Goal: Answer question/provide support: Answer question/provide support

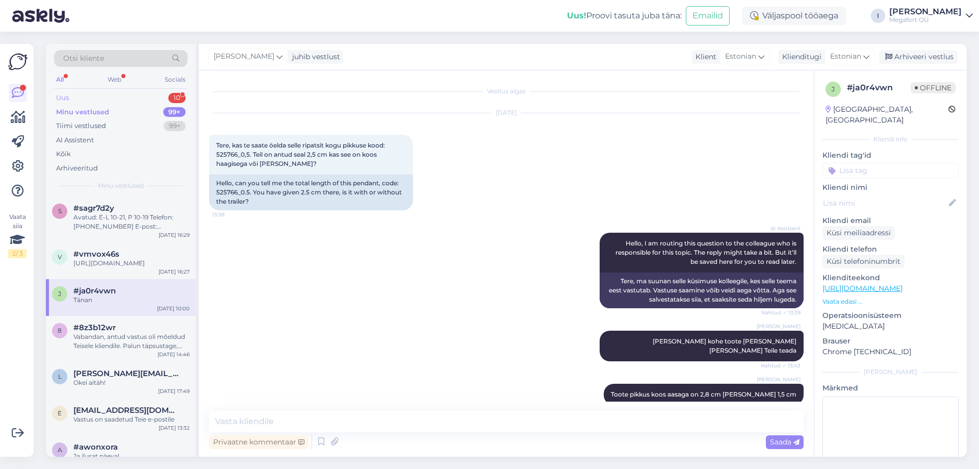
scroll to position [477, 0]
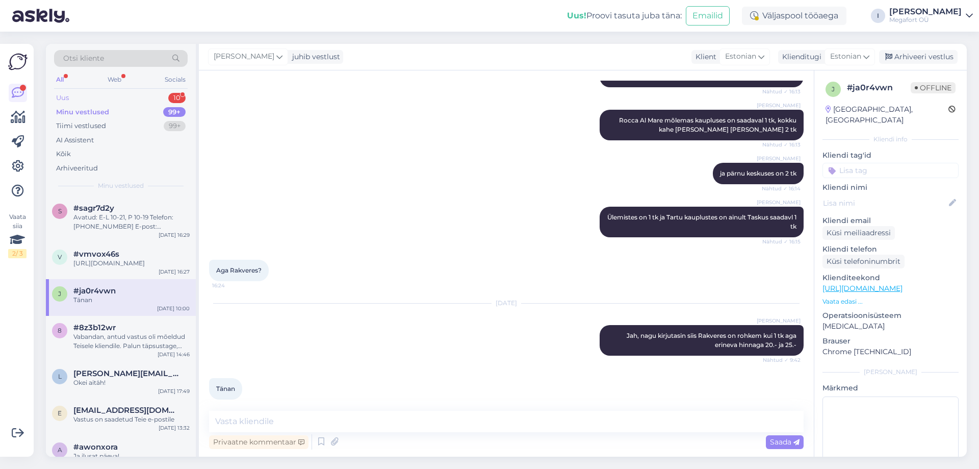
click at [87, 97] on div "Uus 10" at bounding box center [121, 98] width 134 height 14
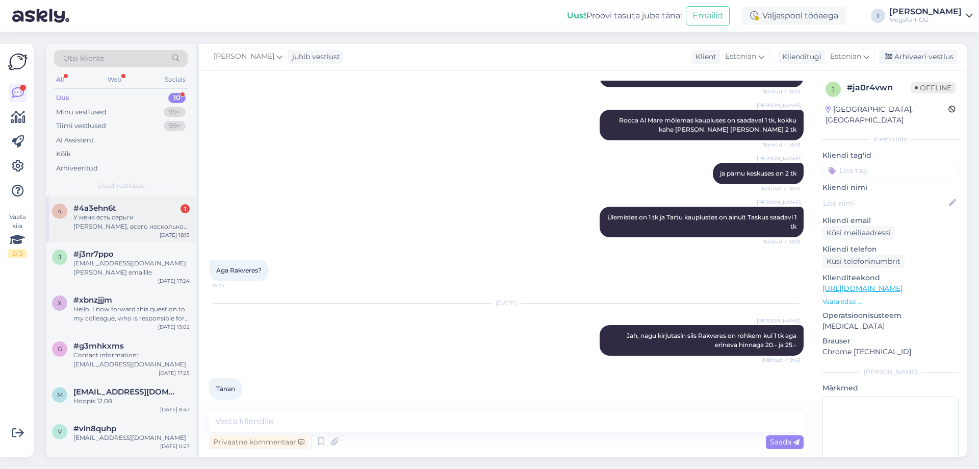
click at [94, 225] on div "У меня есть серьги [PERSON_NAME], всего несколько камней выпало, но остальные с…" at bounding box center [131, 222] width 116 height 18
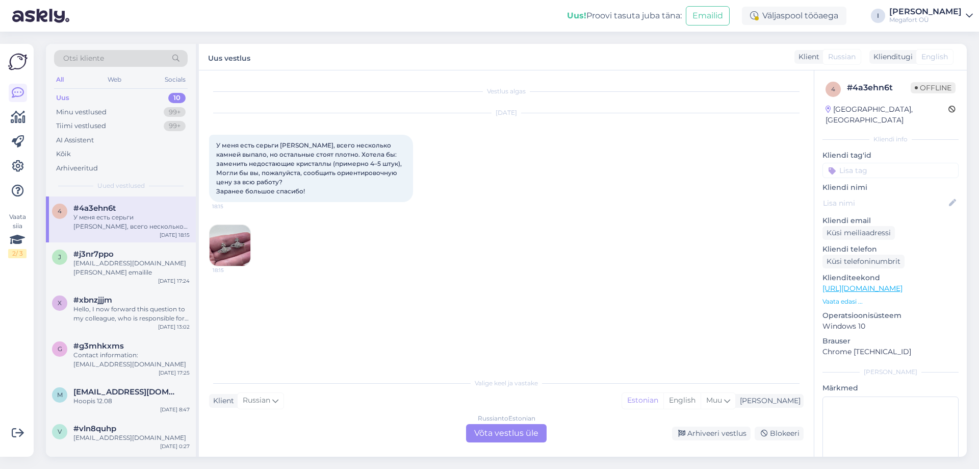
click at [232, 247] on img at bounding box center [230, 245] width 41 height 41
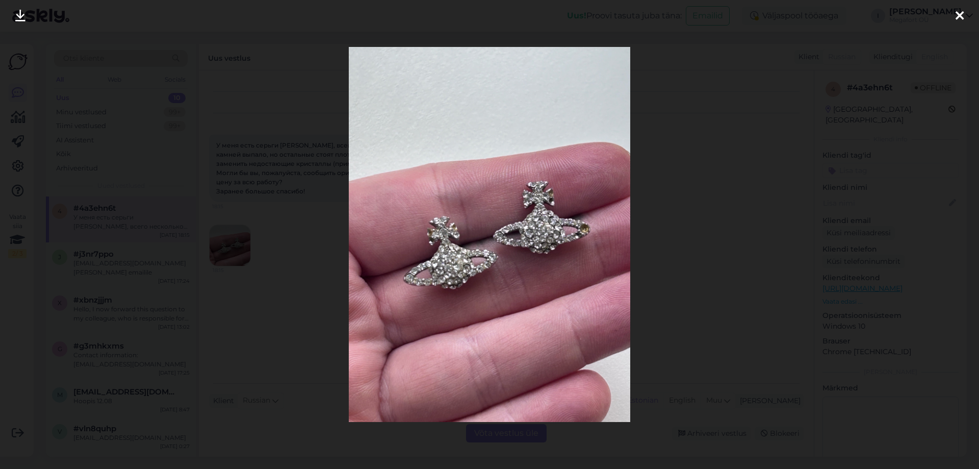
click at [304, 272] on div at bounding box center [489, 234] width 979 height 469
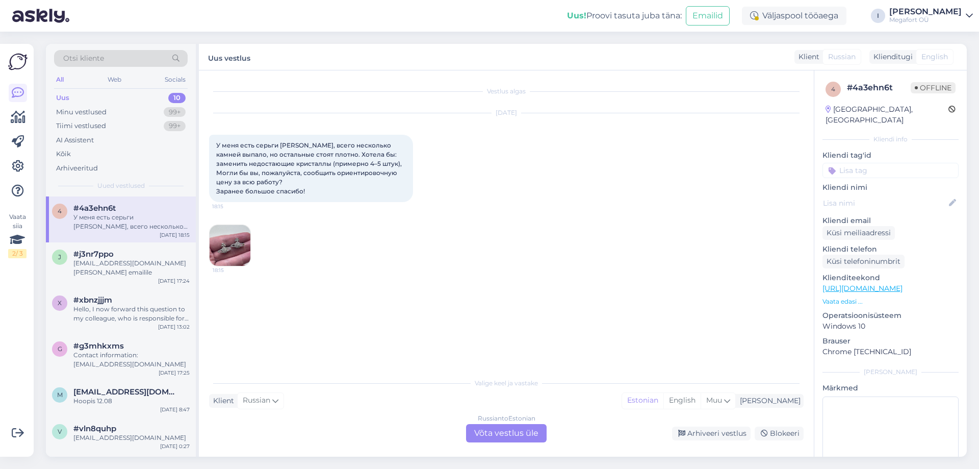
click at [493, 435] on div "Russian to Estonian Võta vestlus üle" at bounding box center [506, 433] width 81 height 18
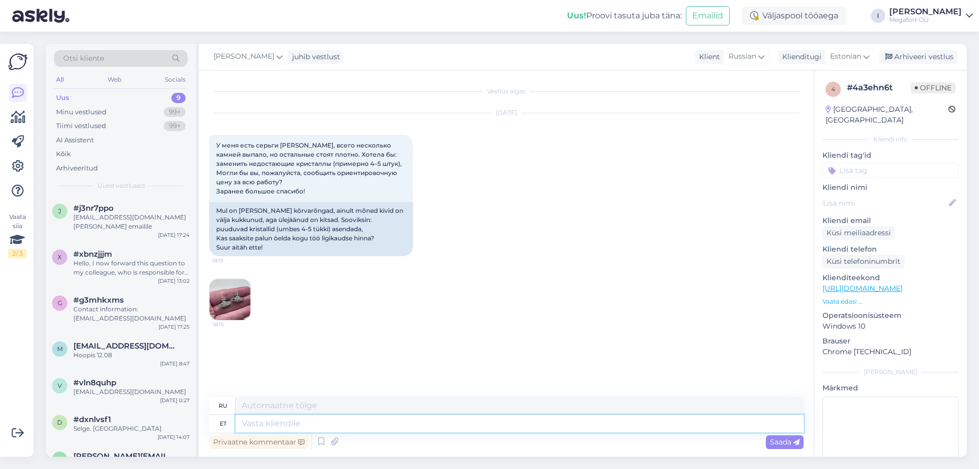
click at [399, 427] on textarea at bounding box center [520, 422] width 568 height 17
paste textarea "Kullassepp on olemas järgmistes kauplustes: Viru keskus Goldtime ja kaupluses […"
type textarea "Kullassepp on olemas järgmistes kauplustes: Viru keskus Goldtime ja kaupluses […"
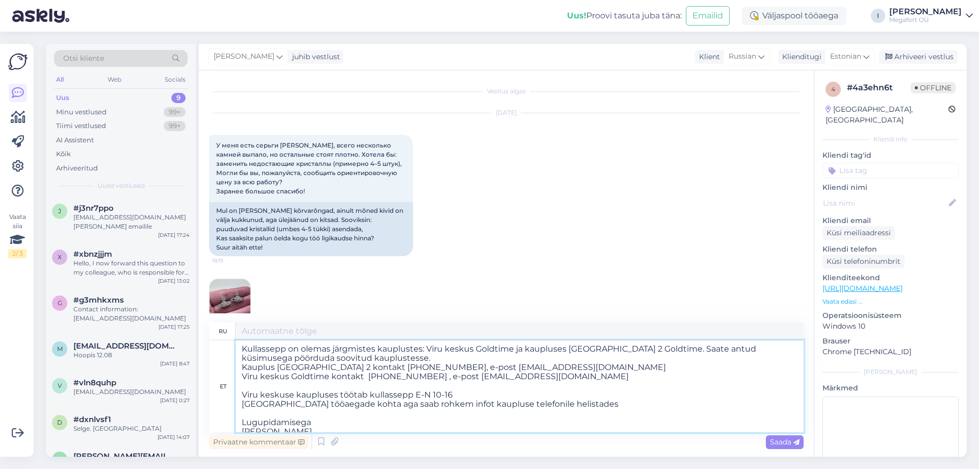
type textarea "Ювелирная мастерская работает в следующих магазинах: Viru keskus Goldtime и [GE…"
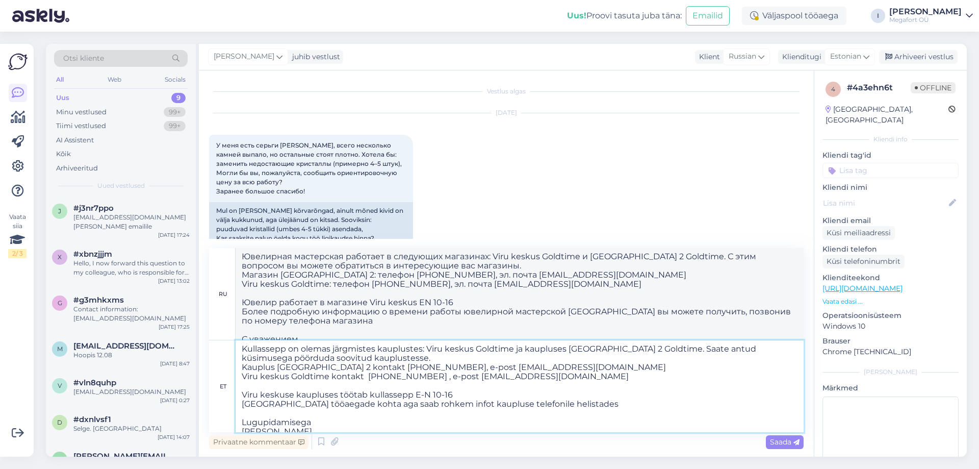
click at [242, 349] on textarea "Kullassepp on olemas järgmistes kauplustes: Viru keskus Goldtime ja kaupluses […" at bounding box center [520, 386] width 568 height 92
type textarea "Tänan pöKullassepp on olemas järgmistes kauplustes: Viru keskus Goldtime ja kau…"
type textarea "TänanKullasseepp доступен в следующих магазинах: Viru keskus Goldtime и [GEOGRA…"
type textarea "Tänan pöördumise eest. Kullassepp on olemas järgmistes kauplustes: Viru keskus …"
type textarea "[DEMOGRAPHIC_DATA], что связались с нами. Ювелирная мастерская работает в следу…"
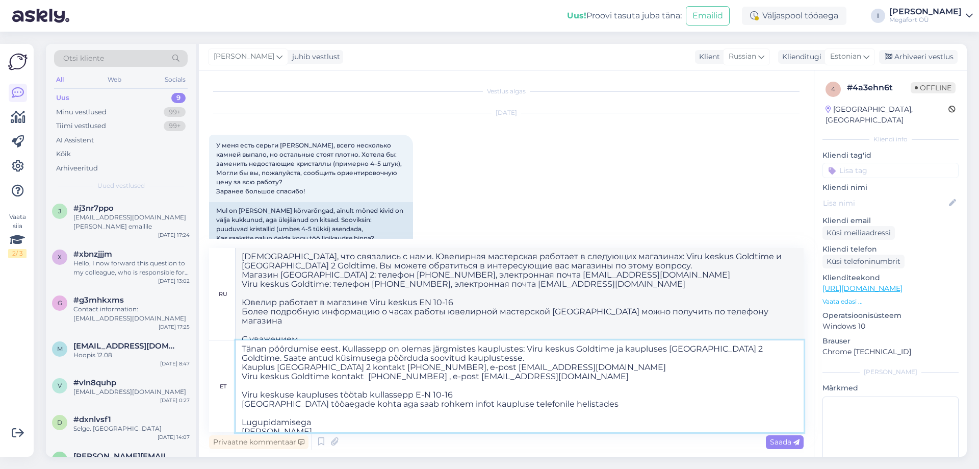
type textarea "Tänan pöördumise eest. Kullassepp on olemas järgmistes kauplustes: Viru keskus …"
drag, startPoint x: 477, startPoint y: 256, endPoint x: 414, endPoint y: 258, distance: 62.7
click at [414, 258] on textarea "[DEMOGRAPHIC_DATA], что связались с нами. Ювелирная мастерская работает в следу…" at bounding box center [520, 294] width 568 height 92
type textarea "[DEMOGRAPHIC_DATA], что связались с нами. Ювелир работает в следующих магазинах…"
click at [471, 393] on textarea "Tänan pöördumise eest. Kullassepp on olemas järgmistes kauplustes: Viru keskus …" at bounding box center [520, 386] width 568 height 92
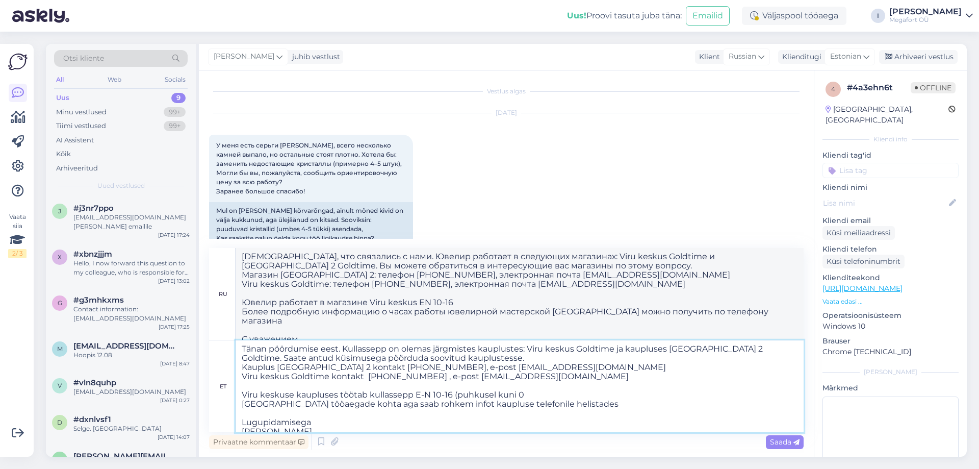
type textarea "Tänan pöördumise eest. Kullassepp on olemas järgmistes kauplustes: Viru keskus …"
type textarea "[DEMOGRAPHIC_DATA], что связались с нами. Ювелирная мастерская работает в следу…"
type textarea "Tänan pöördumise eest. Kullassepp on olemas järgmistes kauplustes: Viru keskus …"
type textarea "[DEMOGRAPHIC_DATA], что связались с нами. Ювелир работает в следующих магазинах…"
type textarea "Tänan pöördumise eest. Kullassepp on olemas järgmistes kauplustes: Viru keskus …"
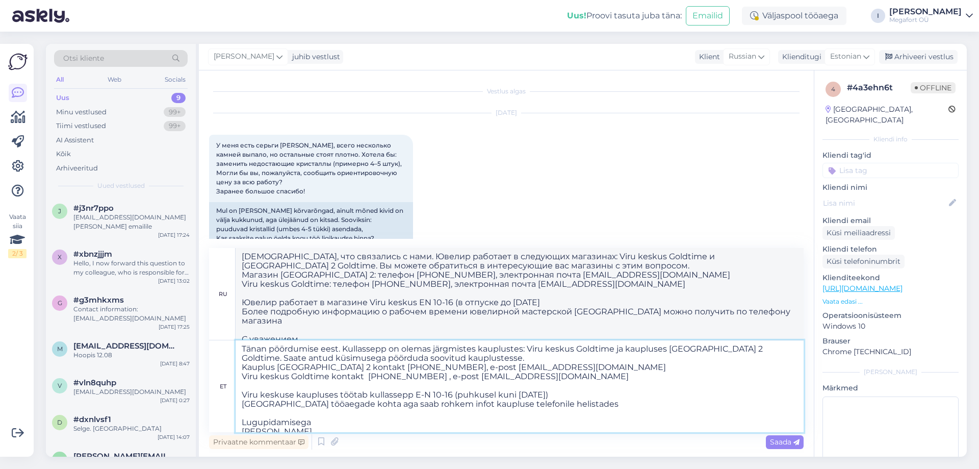
type textarea "[DEMOGRAPHIC_DATA], что связались с нами. Ювелирная мастерская работает в следу…"
type textarea "Tänan pöördumise eest. Kullassepp on olemas järgmistes kauplustes: Viru keskus …"
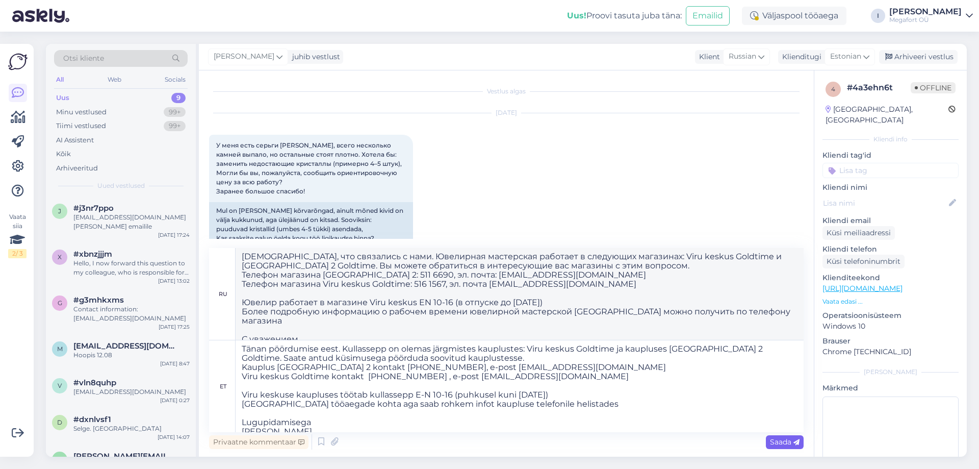
click at [791, 445] on span "Saada" at bounding box center [785, 441] width 30 height 9
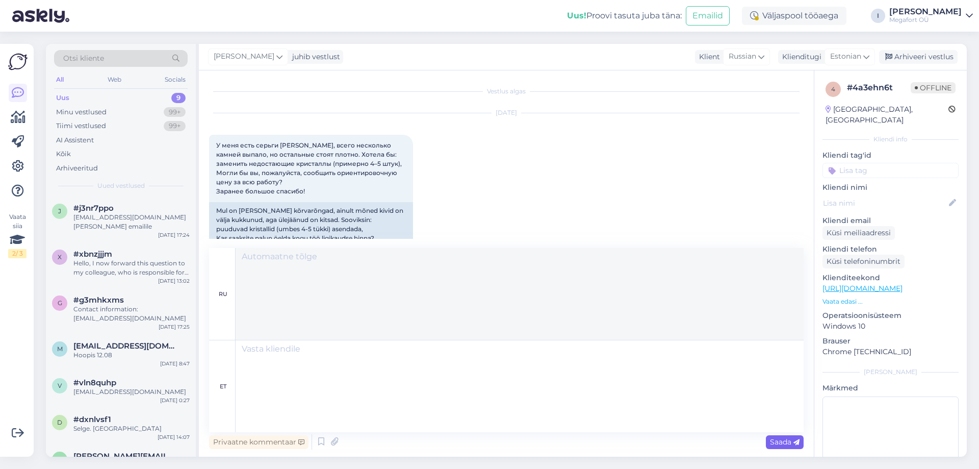
scroll to position [311, 0]
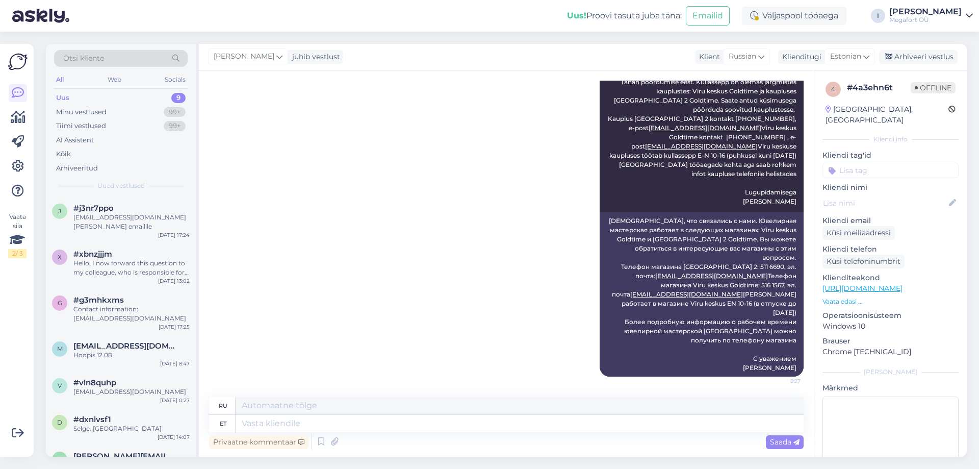
click at [102, 96] on div "Uus 9" at bounding box center [121, 98] width 134 height 14
click at [117, 210] on div "#j3nr7ppo" at bounding box center [131, 207] width 116 height 9
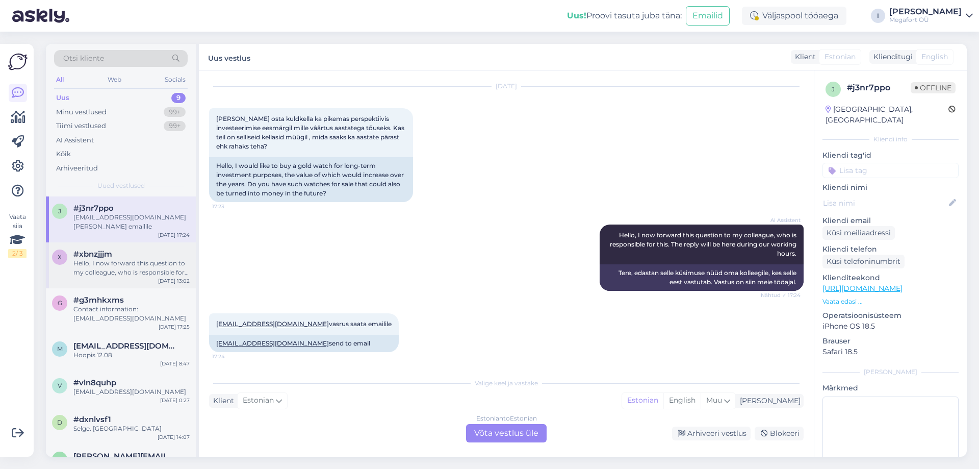
click at [137, 260] on div "Hello, I now forward this question to my colleague, who is responsible for this…" at bounding box center [131, 267] width 116 height 18
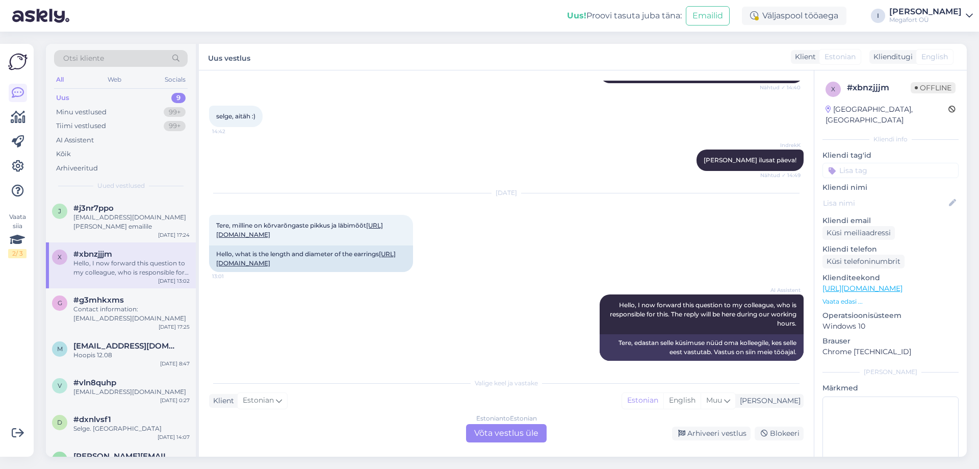
scroll to position [204, 0]
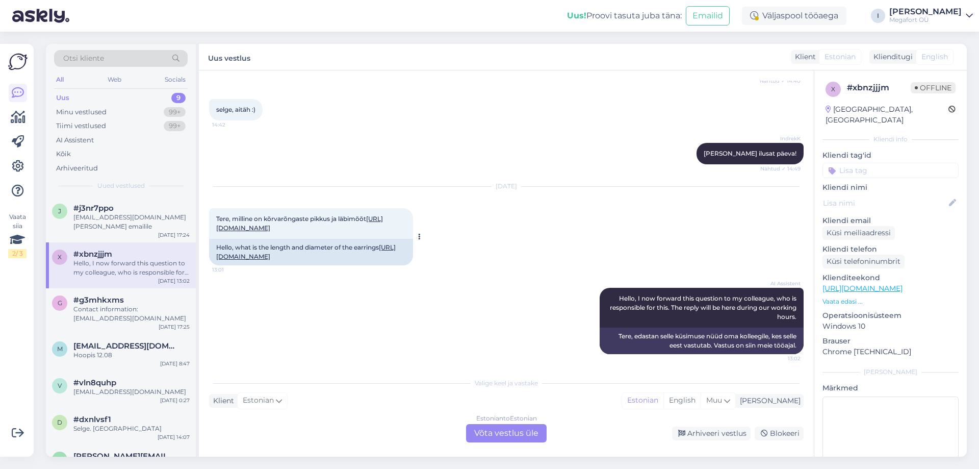
click at [305, 228] on link "[URL][DOMAIN_NAME]" at bounding box center [299, 223] width 167 height 17
drag, startPoint x: 120, startPoint y: 306, endPoint x: 126, endPoint y: 306, distance: 6.1
click at [120, 307] on div "Contact information: [EMAIL_ADDRESS][DOMAIN_NAME]" at bounding box center [131, 313] width 116 height 18
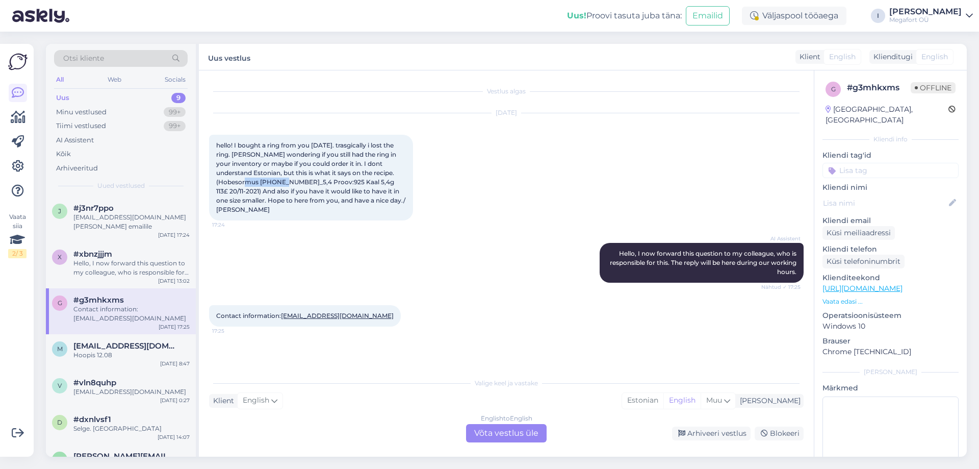
drag, startPoint x: 216, startPoint y: 182, endPoint x: 252, endPoint y: 182, distance: 36.2
click at [252, 182] on span "hello! I bought a ring from you [DATE]. trasgically i lost the ring. [PERSON_NA…" at bounding box center [311, 177] width 191 height 72
copy span "[PHONE_NUMBER]"
click at [520, 423] on div "Valige [PERSON_NAME] vastake Klient English Mina Estonian English Muu English t…" at bounding box center [506, 407] width 594 height 70
click at [515, 430] on div "English to English Võta vestlus üle" at bounding box center [506, 433] width 81 height 18
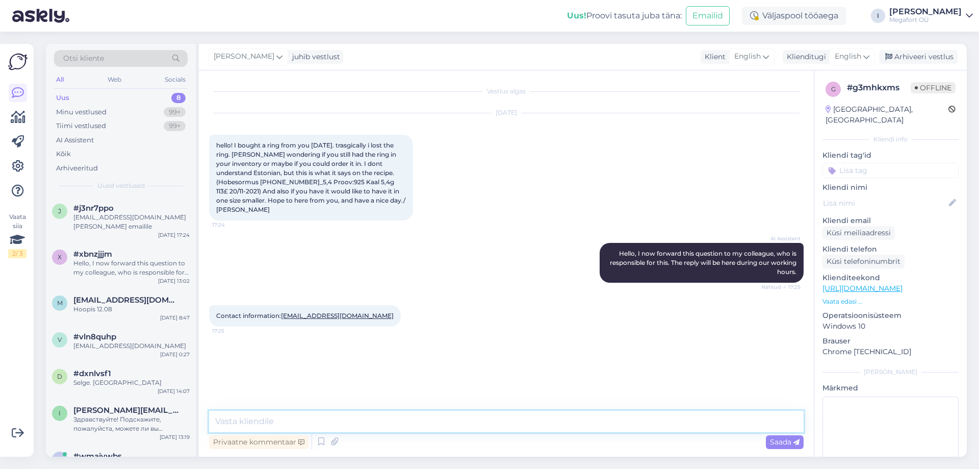
click at [433, 425] on textarea at bounding box center [506, 420] width 594 height 21
paste textarea "[PHONE_NUMBER]_5,2"
click at [728, 422] on textarea "Hello. We have the same size ring in our [GEOGRAPHIC_DATA] shop: [PHONE_NUMBER]…" at bounding box center [506, 420] width 594 height 21
click at [796, 420] on textarea "Hello. We have the same size ring in our [GEOGRAPHIC_DATA] shop: [PHONE_NUMBER]…" at bounding box center [506, 420] width 594 height 21
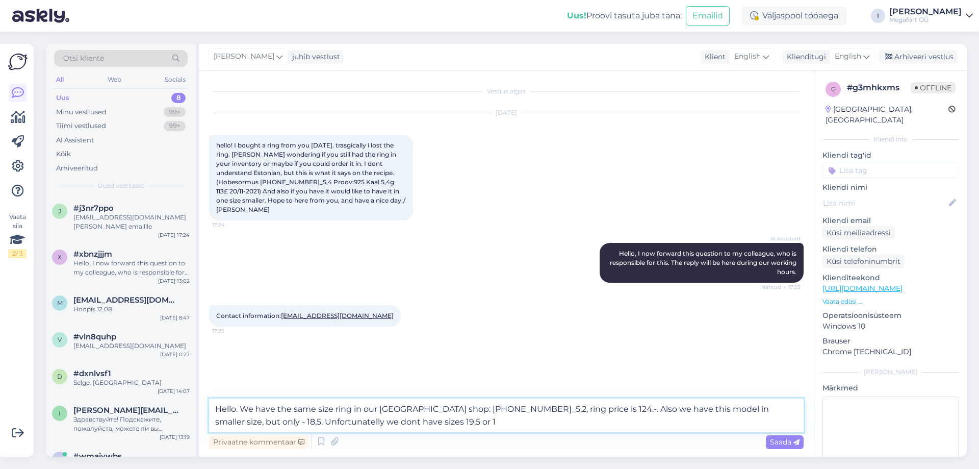
type textarea "Hello. We have the same size ring in our [GEOGRAPHIC_DATA] shop: [PHONE_NUMBER]…"
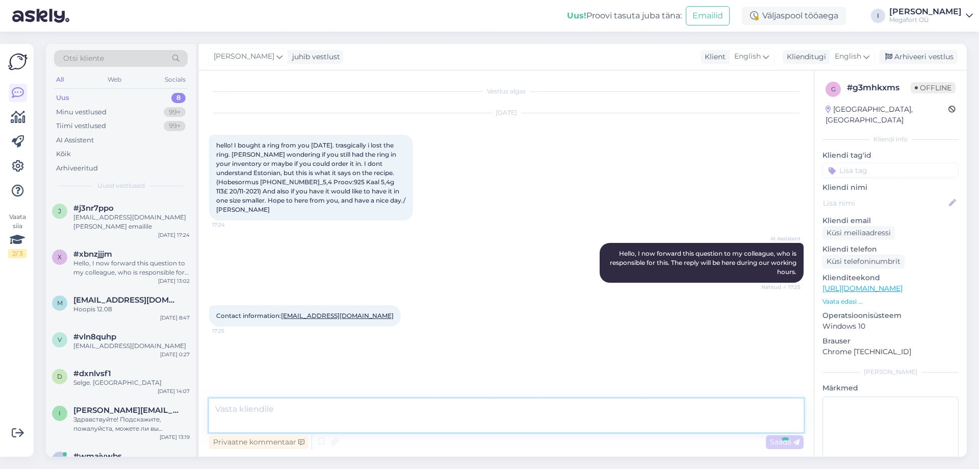
scroll to position [20, 0]
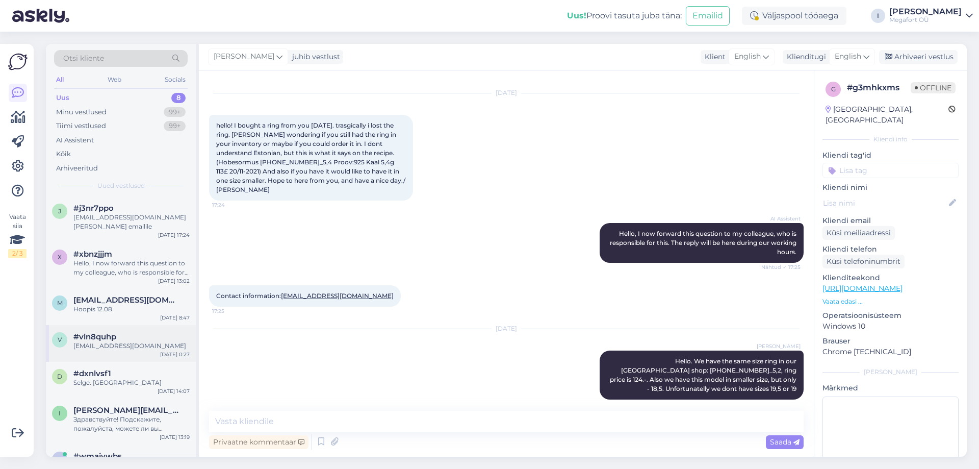
click at [113, 342] on div "[EMAIL_ADDRESS][DOMAIN_NAME]" at bounding box center [131, 345] width 116 height 9
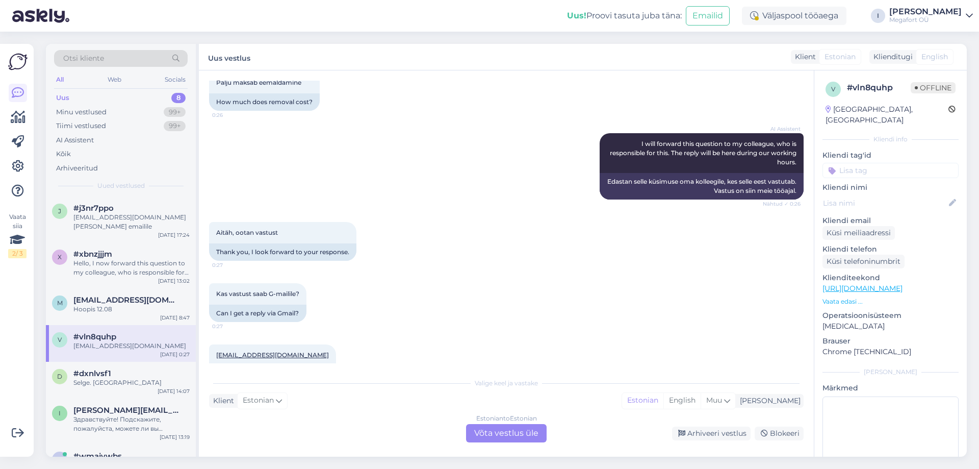
scroll to position [1235, 0]
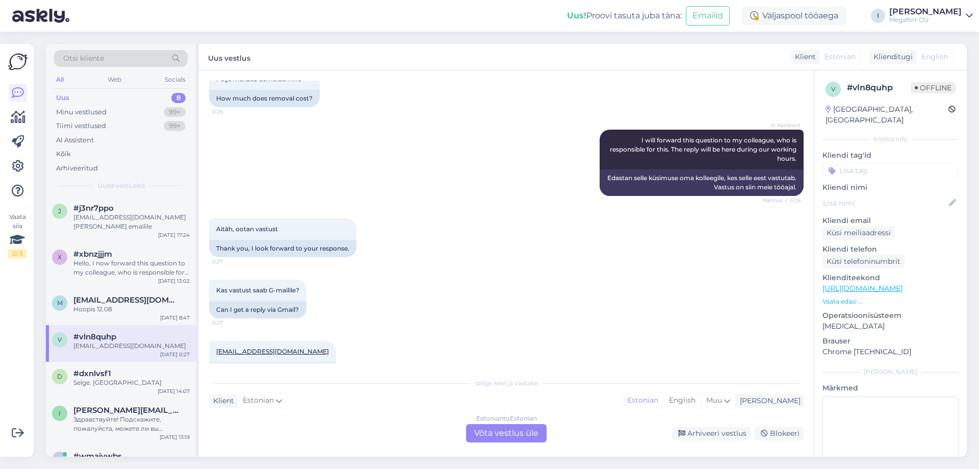
click at [486, 431] on div "Estonian to Estonian Võta vestlus üle" at bounding box center [506, 433] width 81 height 18
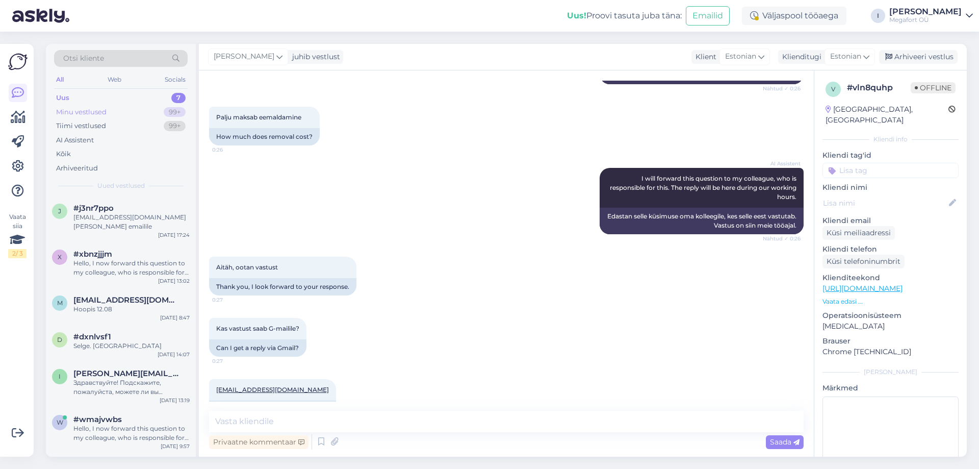
click at [88, 113] on div "Minu vestlused" at bounding box center [81, 112] width 50 height 10
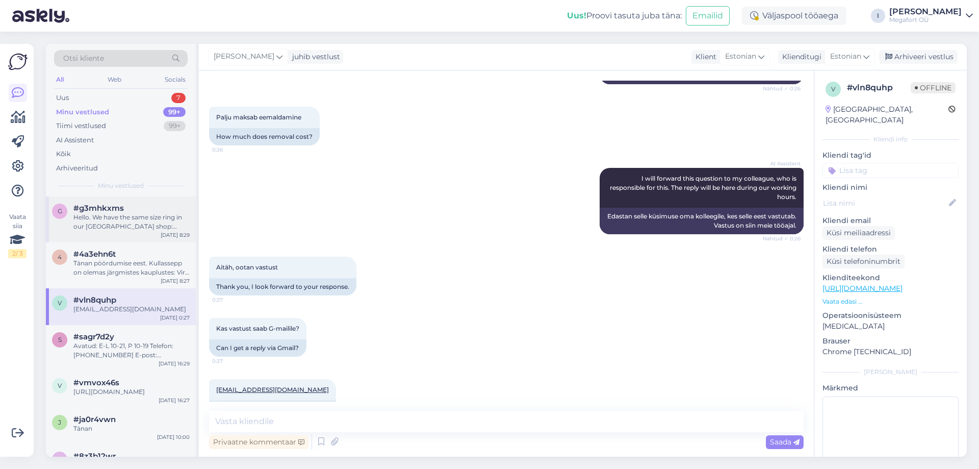
click at [106, 223] on div "Hello. We have the same size ring in our [GEOGRAPHIC_DATA] shop: [PHONE_NUMBER]…" at bounding box center [131, 222] width 116 height 18
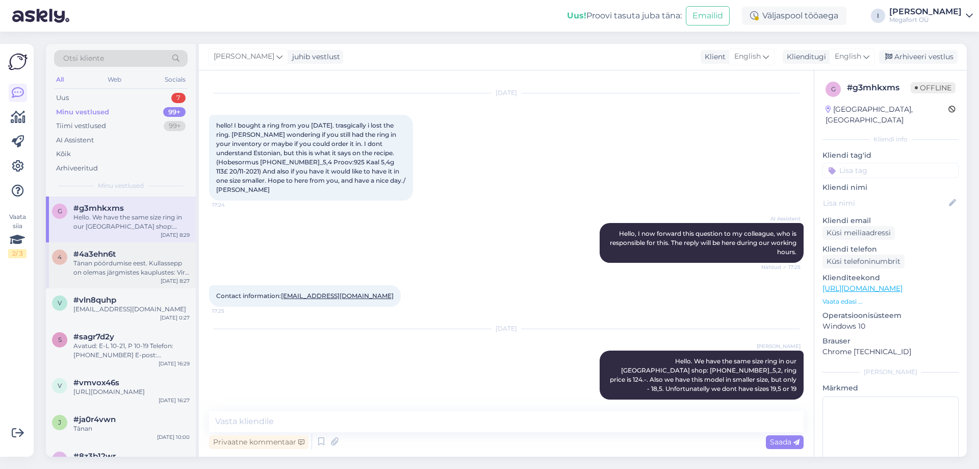
click at [115, 264] on div "Tänan pöördumise eest. Kullassepp on olemas järgmistes kauplustes: Viru keskus …" at bounding box center [131, 267] width 116 height 18
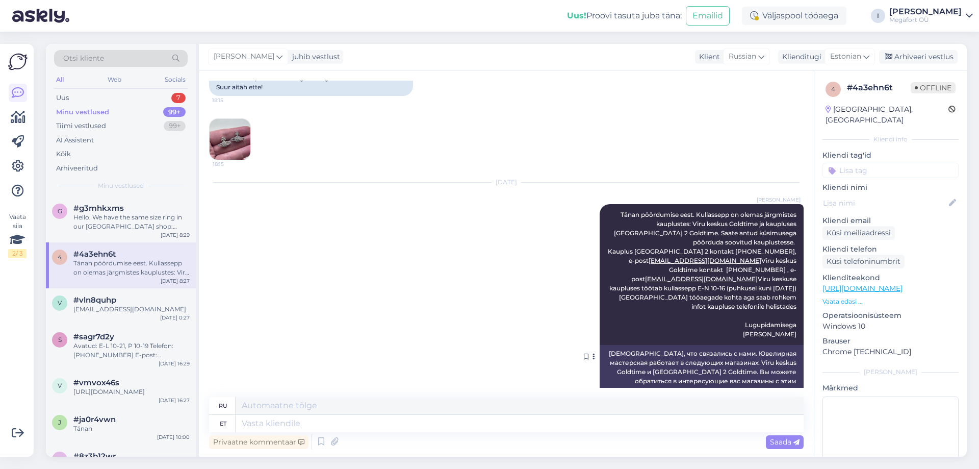
scroll to position [158, 0]
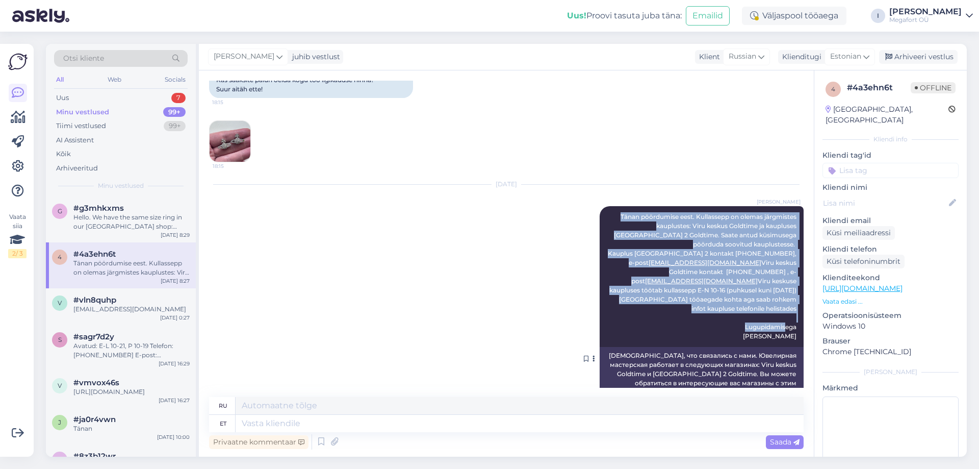
drag, startPoint x: 612, startPoint y: 217, endPoint x: 792, endPoint y: 328, distance: 211.5
click at [792, 328] on div "[PERSON_NAME] pöördumise eest. Kullassepp on olemas järgmistes kauplustes: Viru…" at bounding box center [702, 276] width 204 height 141
copy span "Tänan pöördumise eest. Kullassepp on olemas järgmistes kauplustes: Viru keskus …"
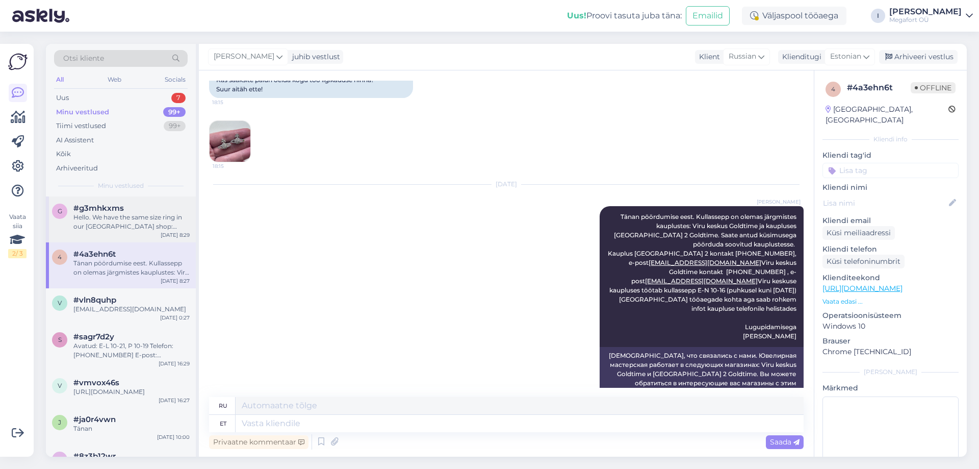
click at [119, 220] on div "Hello. We have the same size ring in our [GEOGRAPHIC_DATA] shop: [PHONE_NUMBER]…" at bounding box center [131, 222] width 116 height 18
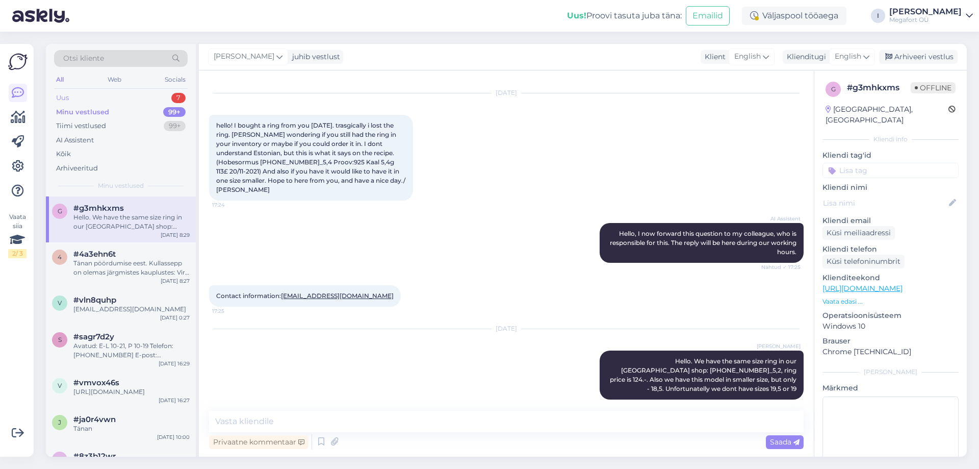
click at [81, 98] on div "Uus 7" at bounding box center [121, 98] width 134 height 14
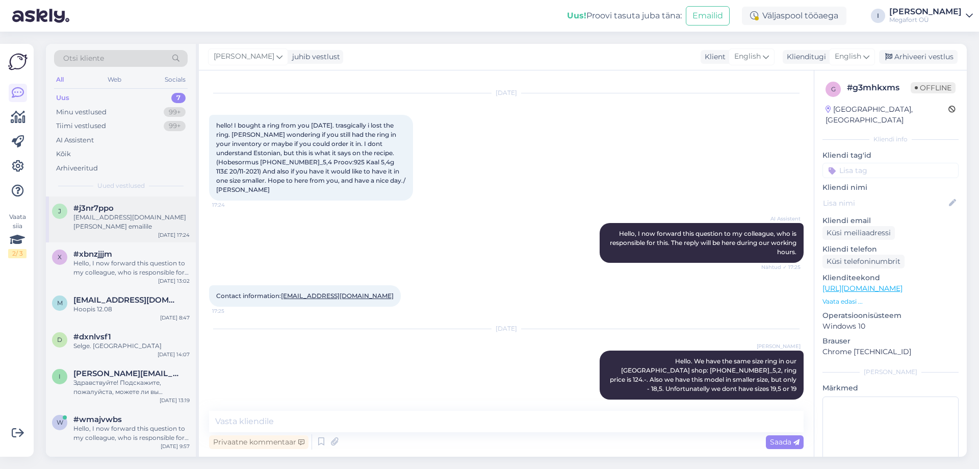
click at [115, 216] on div "[EMAIL_ADDRESS][DOMAIN_NAME] [PERSON_NAME] emailile" at bounding box center [131, 222] width 116 height 18
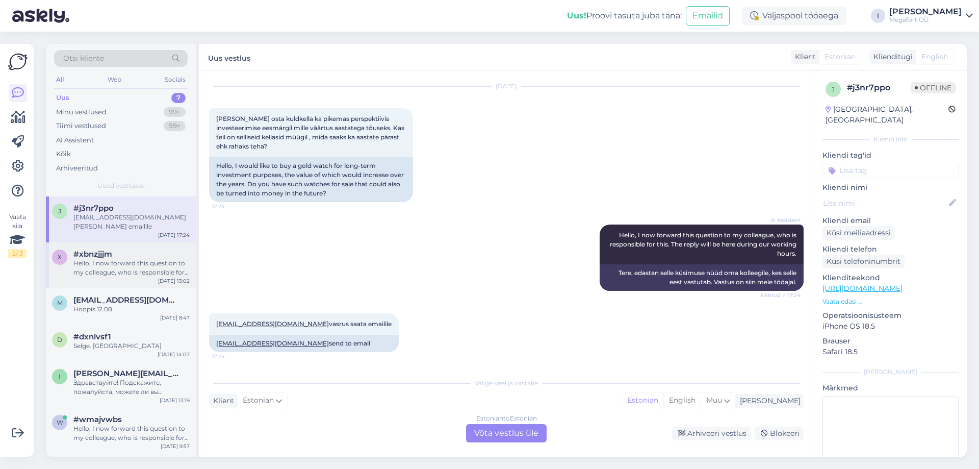
click at [119, 266] on div "Hello, I now forward this question to my colleague, who is responsible for this…" at bounding box center [131, 267] width 116 height 18
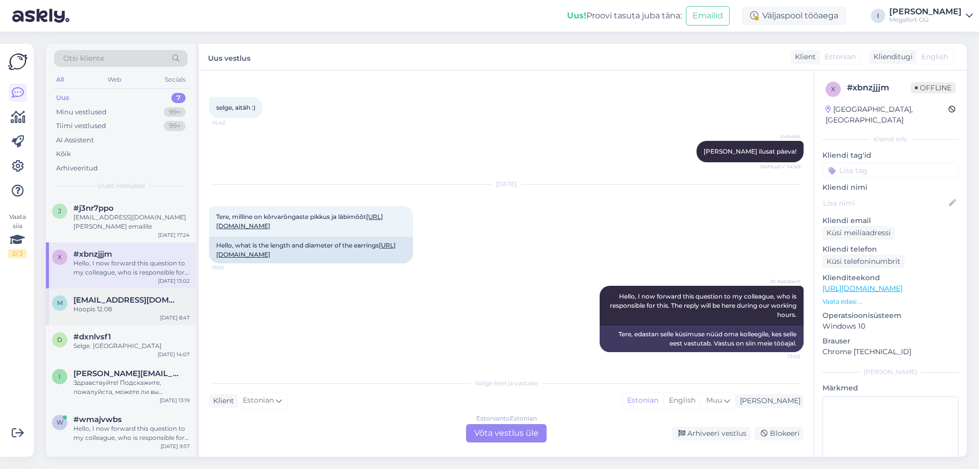
click at [124, 309] on div "Hoopis 12.08" at bounding box center [131, 308] width 116 height 9
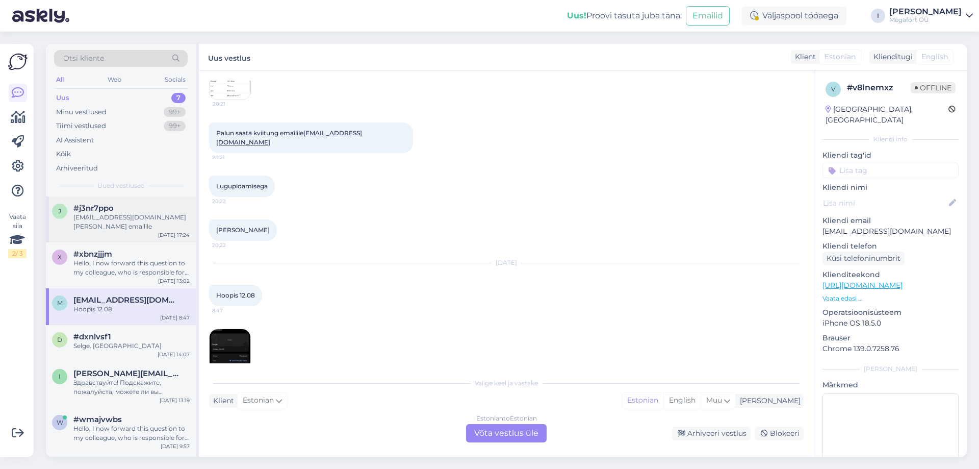
click at [99, 219] on div "[EMAIL_ADDRESS][DOMAIN_NAME] [PERSON_NAME] emailile" at bounding box center [131, 222] width 116 height 18
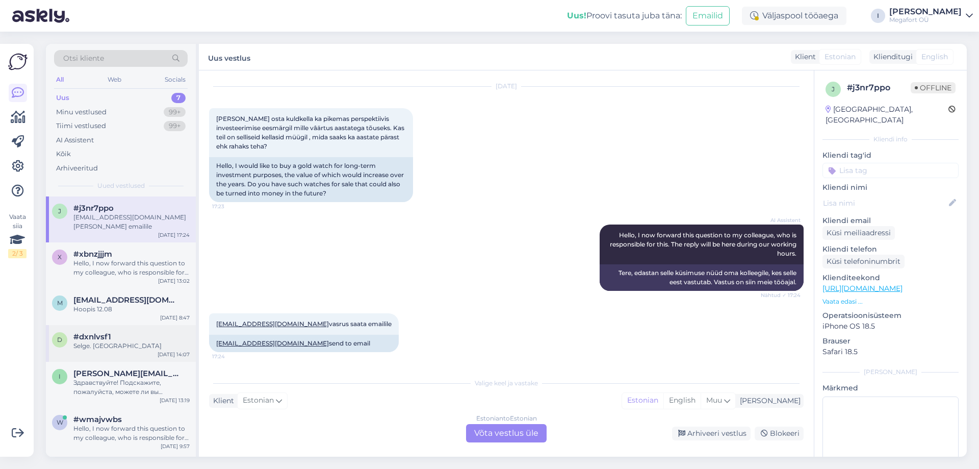
click at [95, 345] on div "Selge. [GEOGRAPHIC_DATA]" at bounding box center [131, 345] width 116 height 9
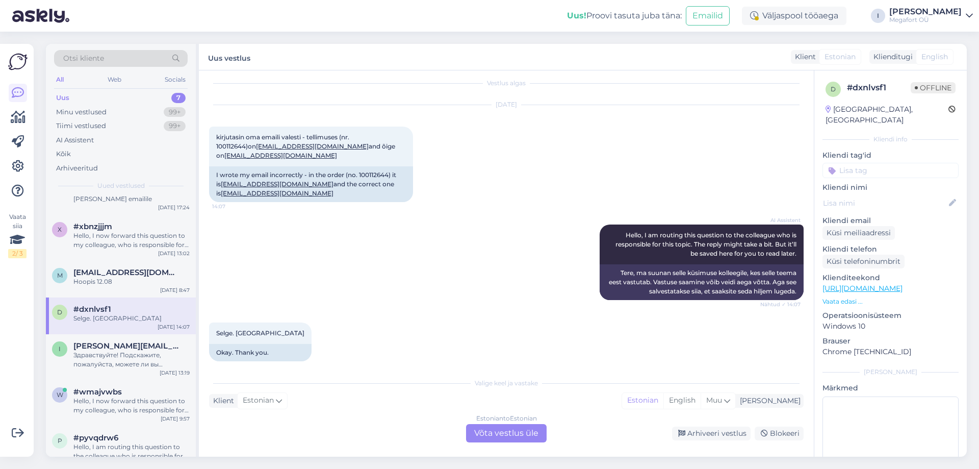
scroll to position [43, 0]
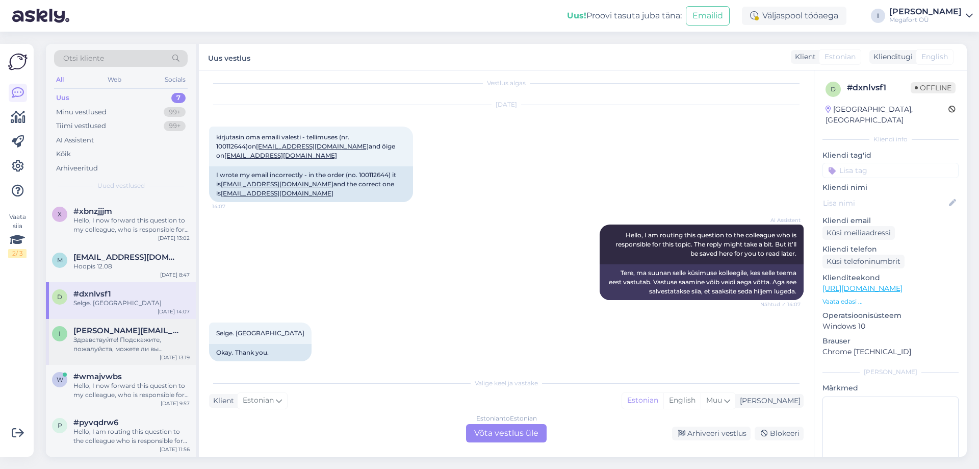
click at [110, 340] on div "Здравствуйте! Подскажите, пожалуйста, можете ли вы доработать/изменить кольцо? …" at bounding box center [131, 344] width 116 height 18
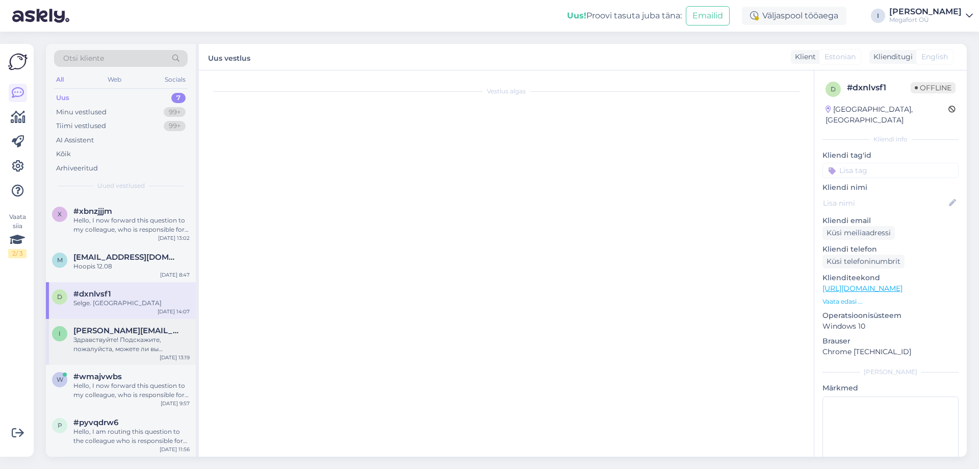
scroll to position [21, 0]
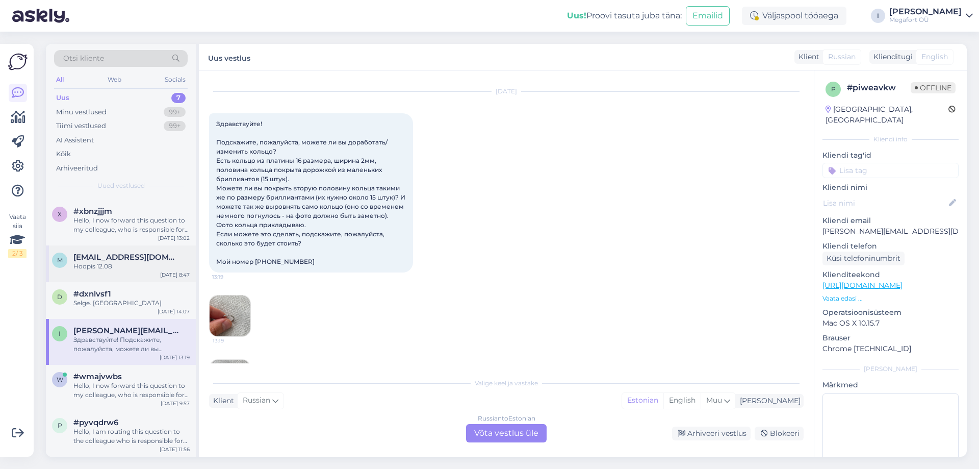
click at [111, 264] on div "Hoopis 12.08" at bounding box center [131, 266] width 116 height 9
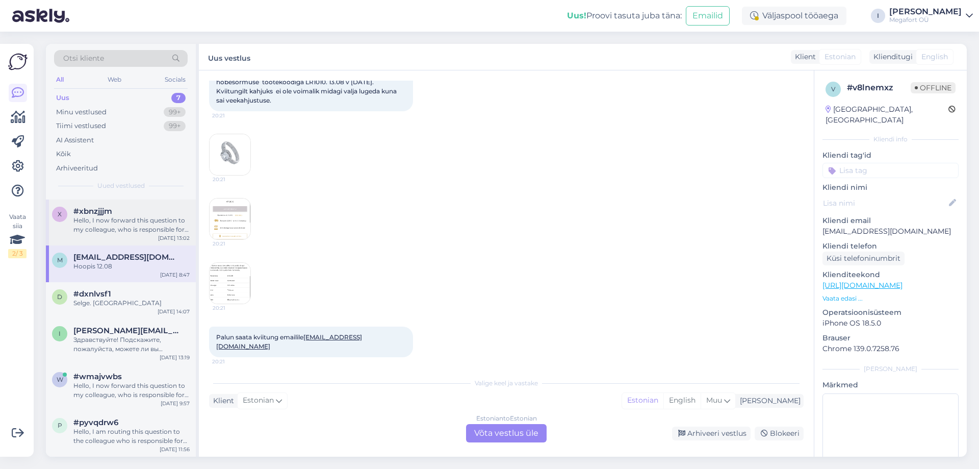
drag, startPoint x: 111, startPoint y: 221, endPoint x: 107, endPoint y: 182, distance: 39.0
click at [111, 220] on div "Hello, I now forward this question to my colleague, who is responsible for this…" at bounding box center [131, 225] width 116 height 18
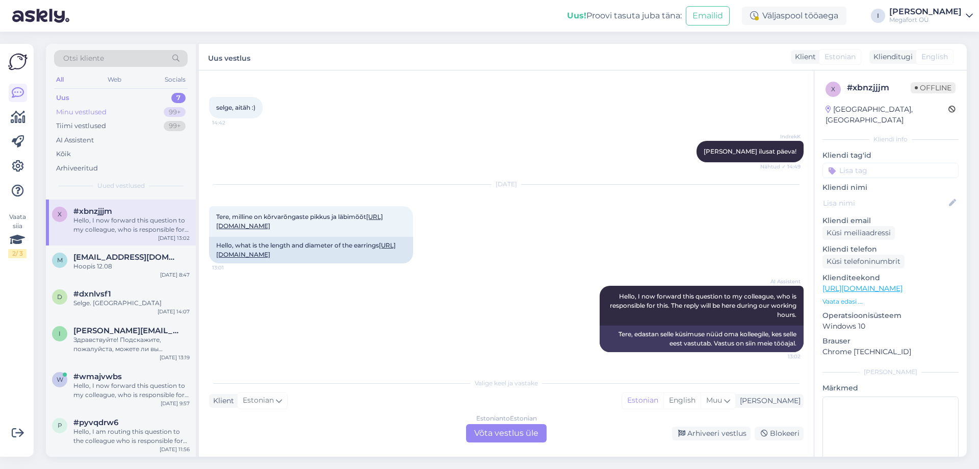
click at [83, 110] on div "Minu vestlused" at bounding box center [81, 112] width 50 height 10
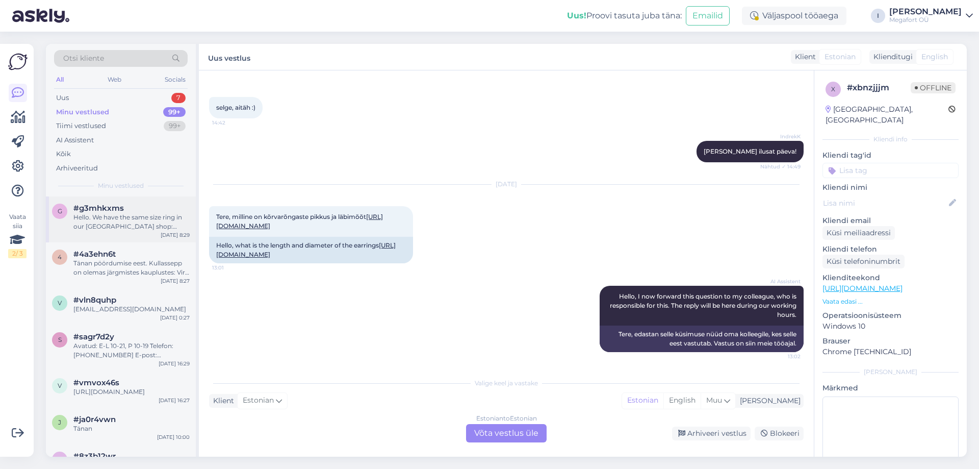
click at [118, 220] on div "Hello. We have the same size ring in our [GEOGRAPHIC_DATA] shop: [PHONE_NUMBER]…" at bounding box center [131, 222] width 116 height 18
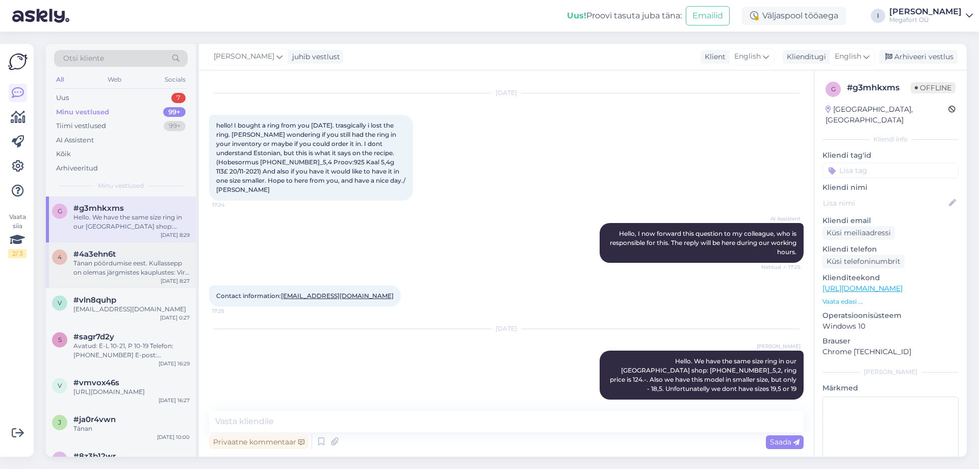
click at [126, 273] on div "Tänan pöördumise eest. Kullassepp on olemas järgmistes kauplustes: Viru keskus …" at bounding box center [131, 267] width 116 height 18
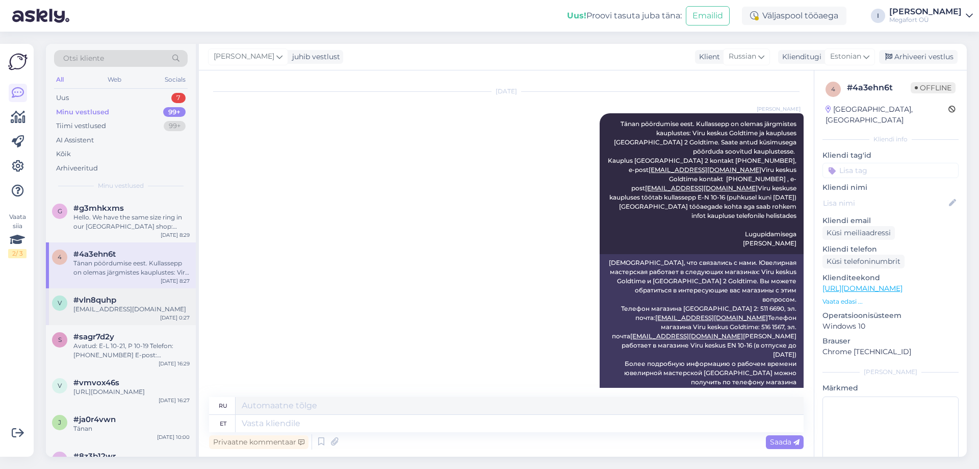
click at [122, 307] on div "[EMAIL_ADDRESS][DOMAIN_NAME]" at bounding box center [131, 308] width 116 height 9
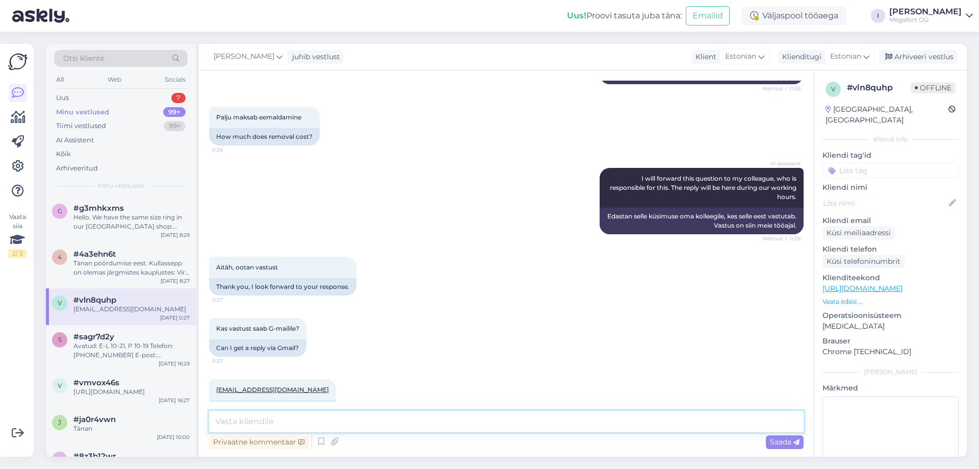
click at [333, 425] on textarea at bounding box center [506, 420] width 594 height 21
paste textarea "Tänan pöördumise eest. Kullassepp on olemas järgmistes kauplustes: Viru keskus …"
type textarea "Tänan pöördumise eest. Kullassepp on olemas järgmistes kauplustes: Viru keskus …"
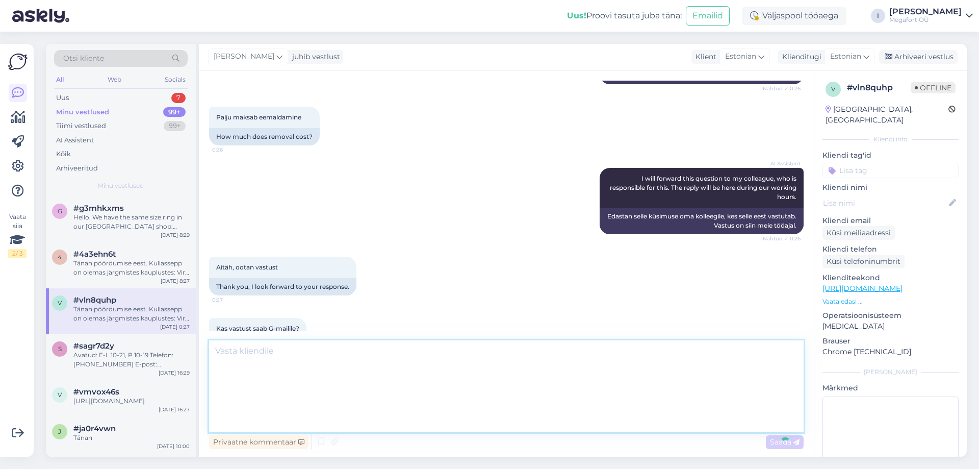
scroll to position [1372, 0]
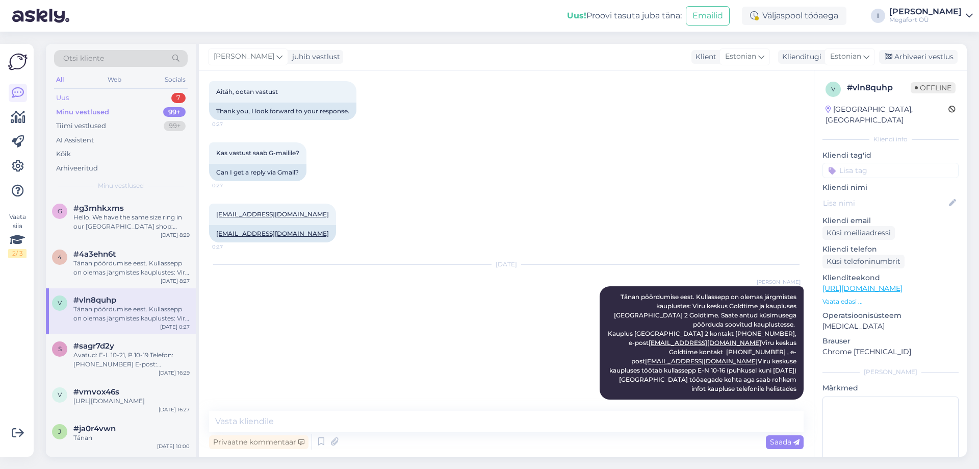
click at [79, 101] on div "Uus 7" at bounding box center [121, 98] width 134 height 14
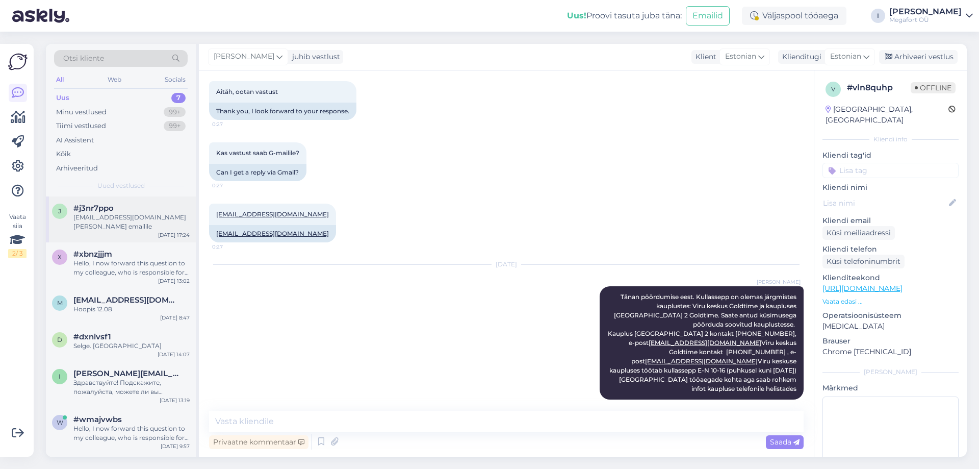
click at [103, 208] on span "#j3nr7ppo" at bounding box center [93, 207] width 40 height 9
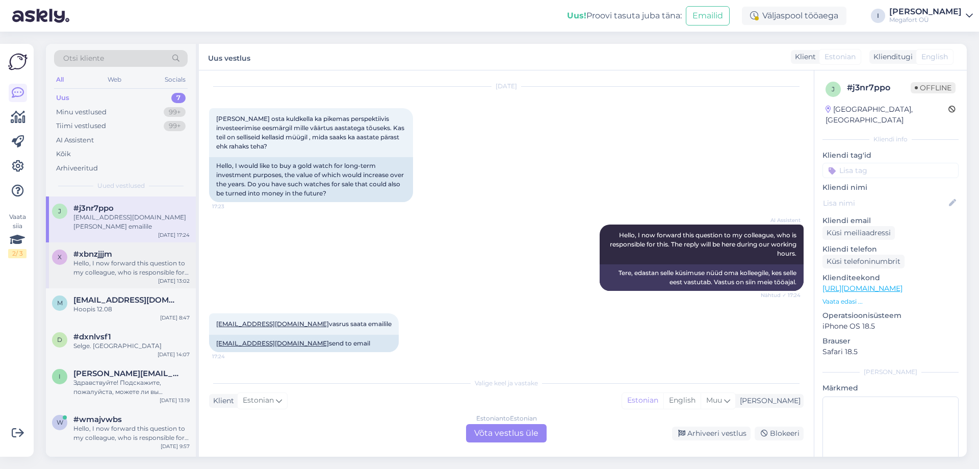
click at [139, 268] on div "Hello, I now forward this question to my colleague, who is responsible for this…" at bounding box center [131, 267] width 116 height 18
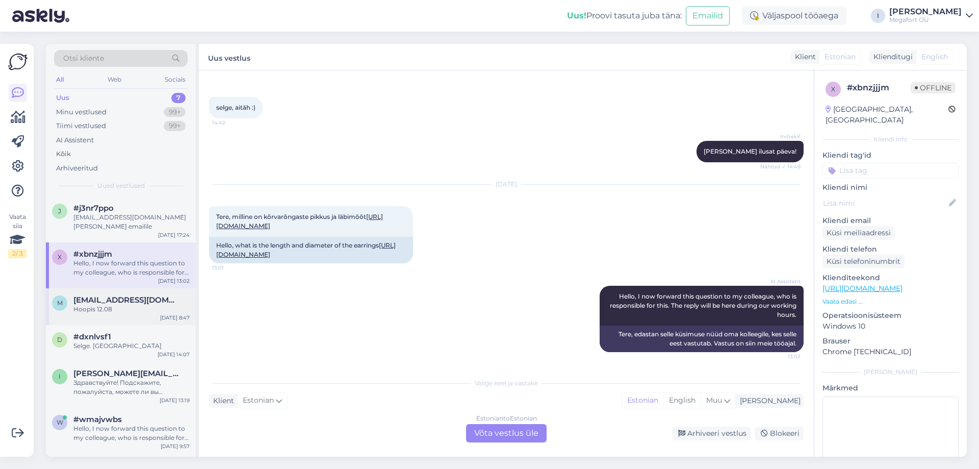
click at [117, 305] on div "Hoopis 12.08" at bounding box center [131, 308] width 116 height 9
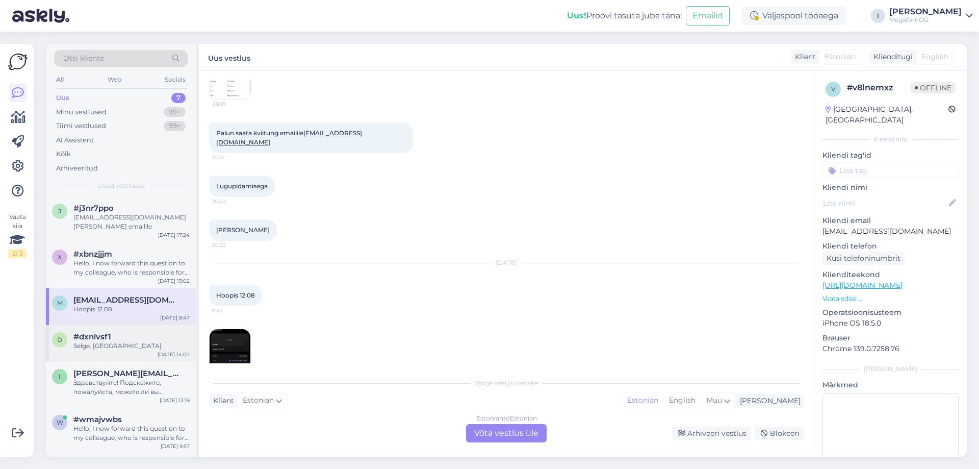
click at [128, 345] on div "Selge. [GEOGRAPHIC_DATA]" at bounding box center [131, 345] width 116 height 9
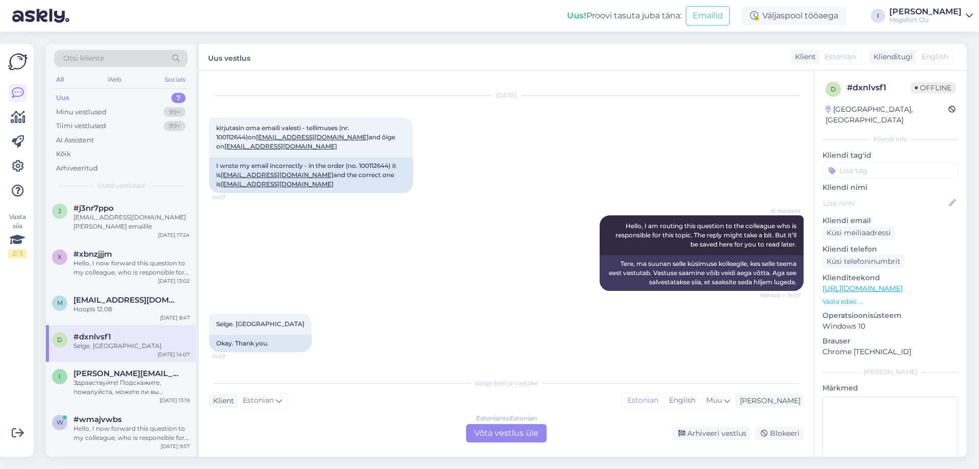
scroll to position [8, 0]
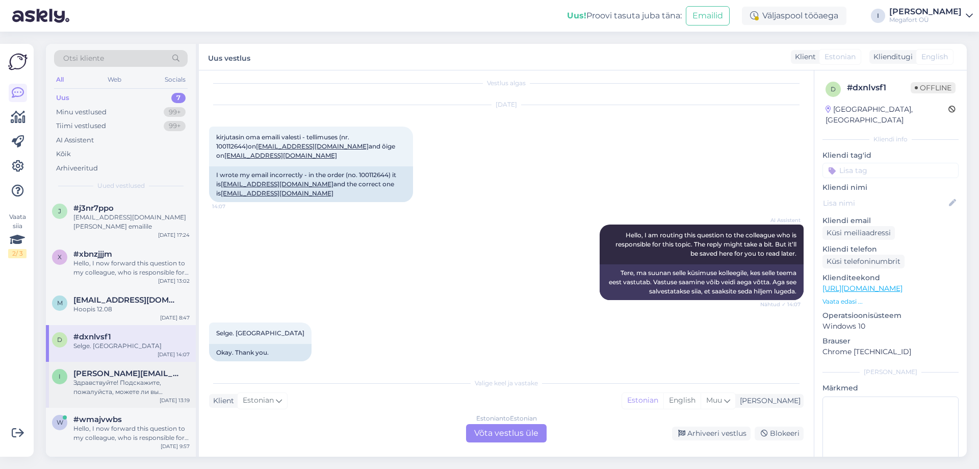
click at [128, 382] on div "Здравствуйте! Подскажите, пожалуйста, можете ли вы доработать/изменить кольцо? …" at bounding box center [131, 387] width 116 height 18
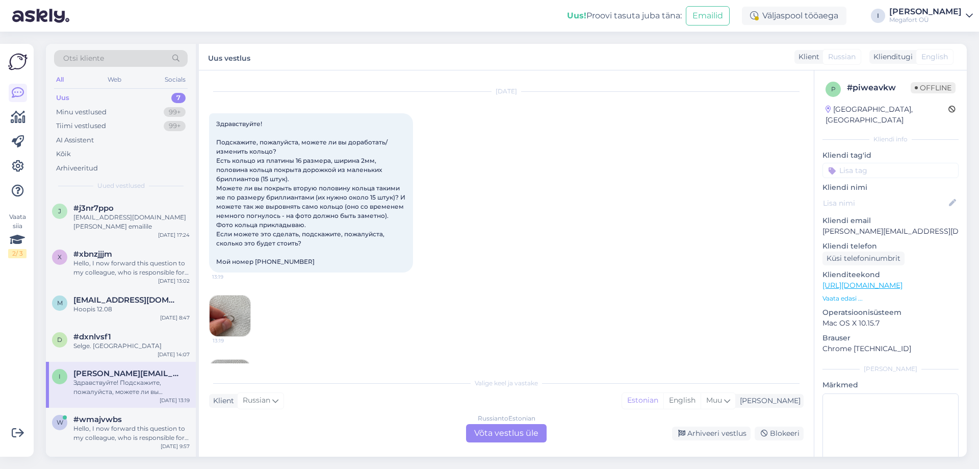
click at [482, 433] on div "Russian to Estonian Võta vestlus üle" at bounding box center [506, 433] width 81 height 18
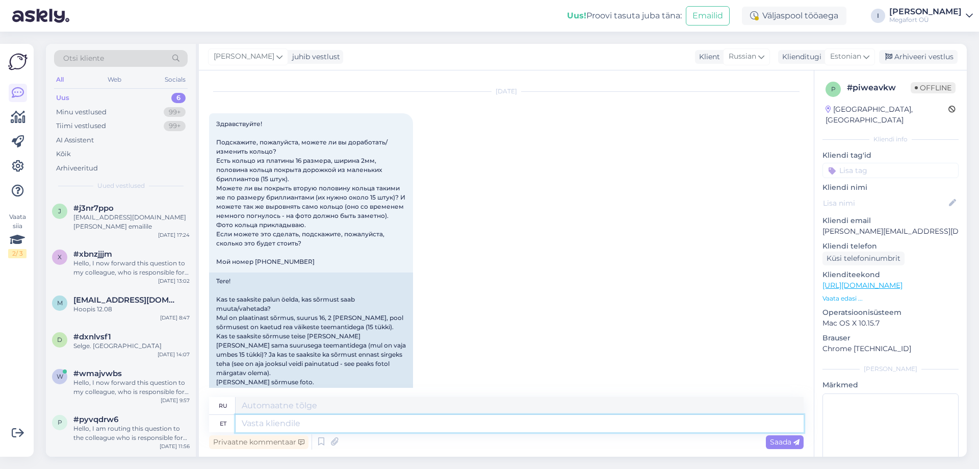
click at [339, 423] on textarea at bounding box center [520, 422] width 568 height 17
paste textarea "Tänan pöördumise eest. Kullassepp on olemas järgmistes kauplustes: Viru keskus …"
type textarea "Tänan pöördumise eest. Kullassepp on olemas järgmistes kauplustes: Viru keskus …"
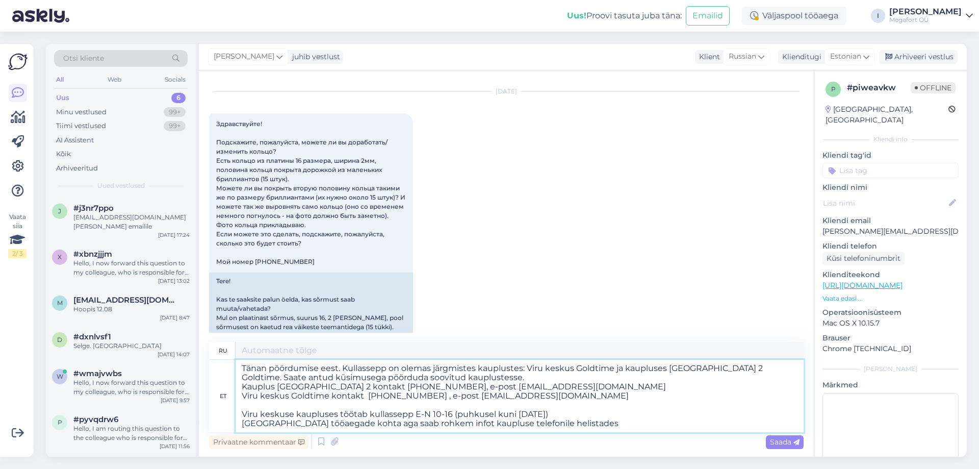
type textarea "[DEMOGRAPHIC_DATA], что связались с нами. Ювелир работает в следующих магазинах…"
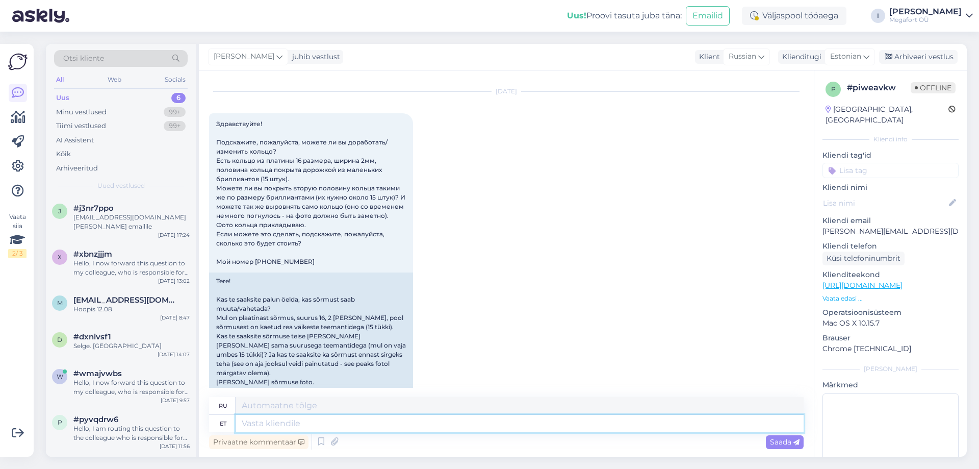
scroll to position [504, 0]
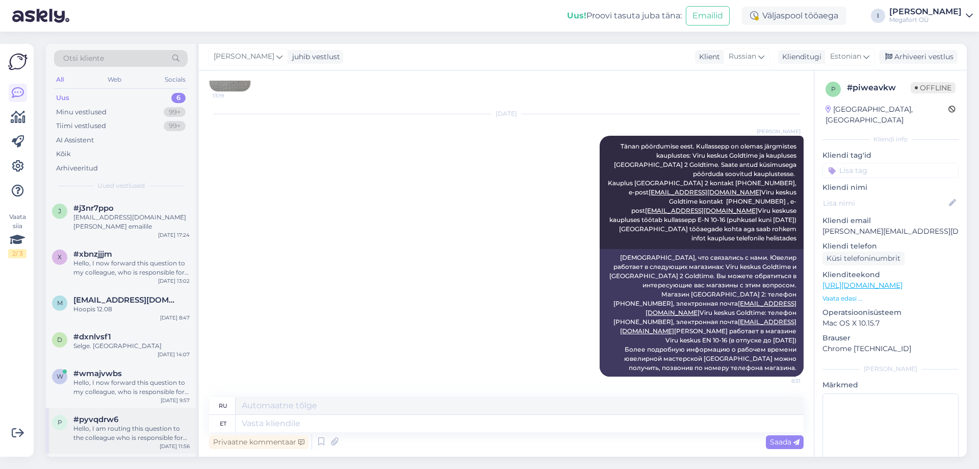
click at [128, 420] on div "#pyvqdrw6" at bounding box center [131, 418] width 116 height 9
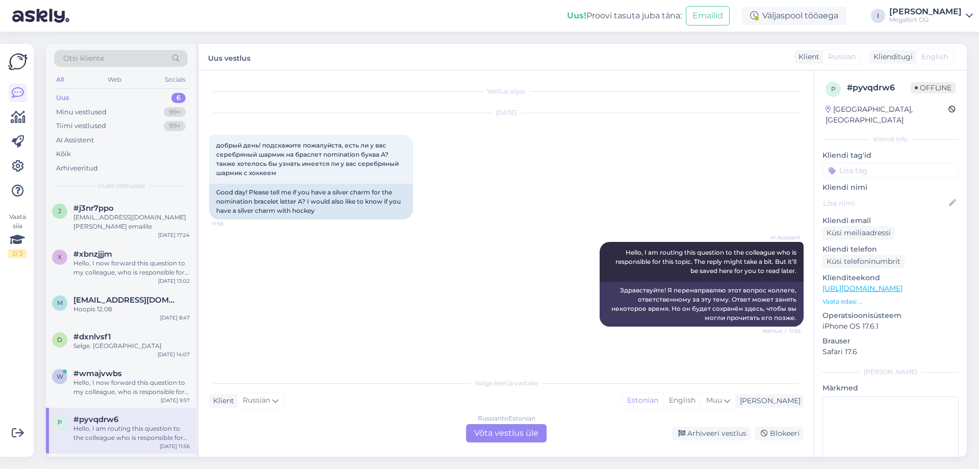
click at [491, 439] on div "Russian to Estonian Võta vestlus üle" at bounding box center [506, 433] width 81 height 18
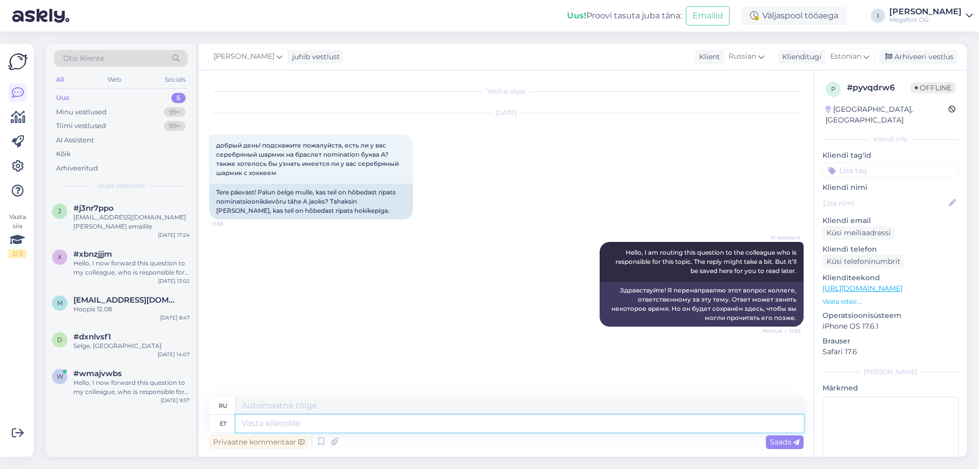
click at [461, 423] on textarea at bounding box center [520, 422] width 568 height 17
type textarea "Tere"
type textarea "Привет"
type textarea "Tere."
type textarea "Привет."
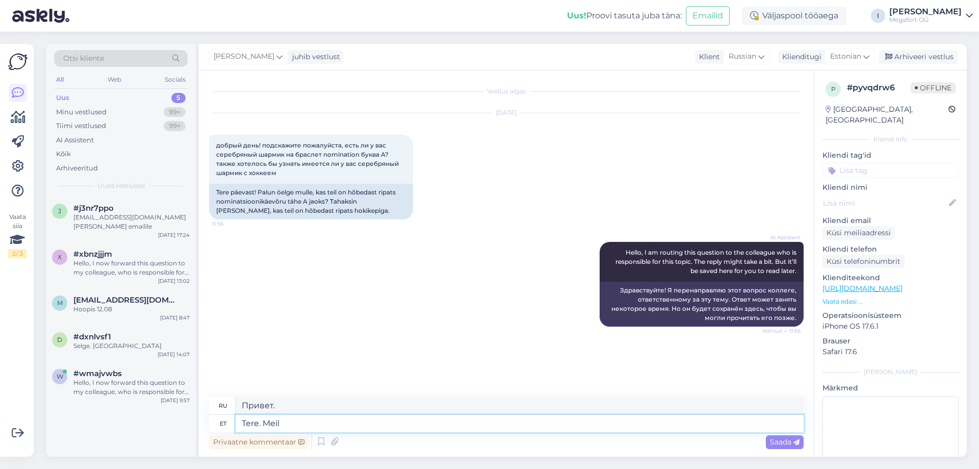
type textarea "Tere. Meil"
type textarea "Привет. Мы"
type textarea "Tere. Meil on o"
type textarea "Привет. У нас есть"
type textarea "Tere. Meil on olemas selline va"
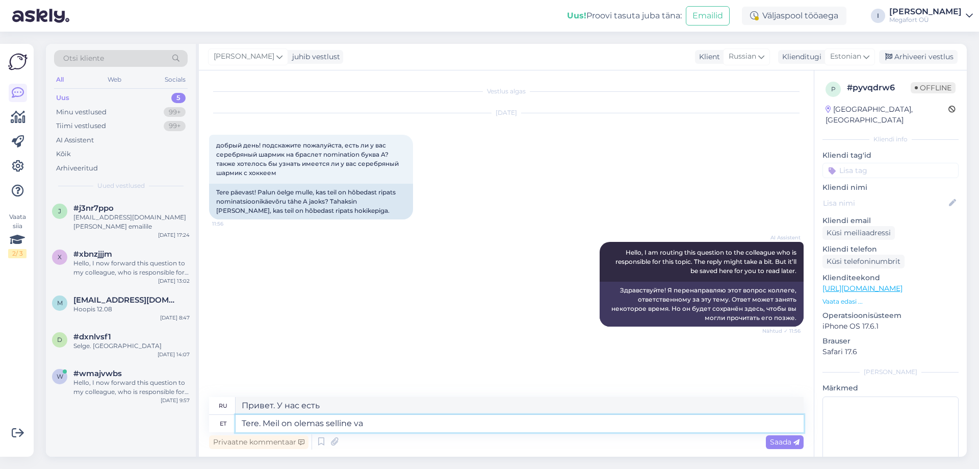
type textarea "Привет. У нас есть такой."
type textarea "Tere. Meil on olemas selline valik"
type textarea "Здравствуйте. У нас есть такая возможность."
type textarea "Tere. Meil on olemas selline"
type textarea "Привет. У нас есть такой."
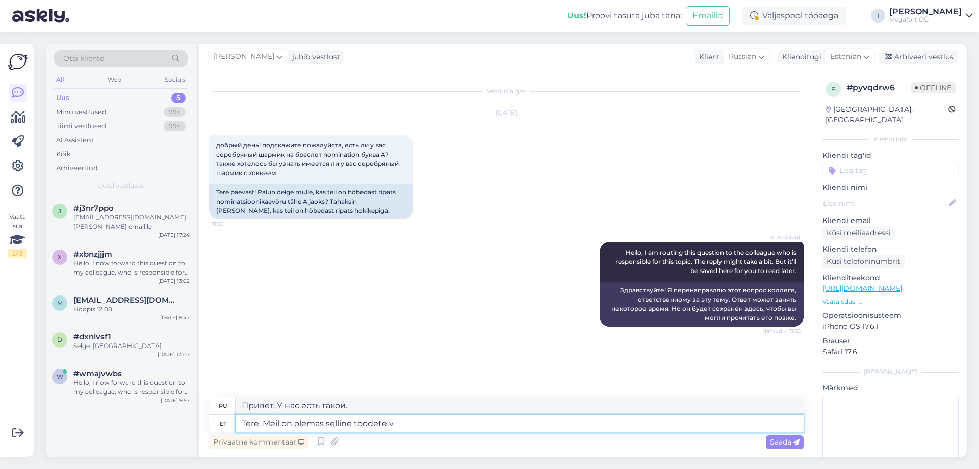
type textarea "Tere. Meil on olemas selline toodete va"
type textarea "Здравствуйте. У нас есть такие товары."
type textarea "Tere. Meil on olemas selline toodete valik"
type textarea "Здравствуйте. У нас есть такой выбор товаров."
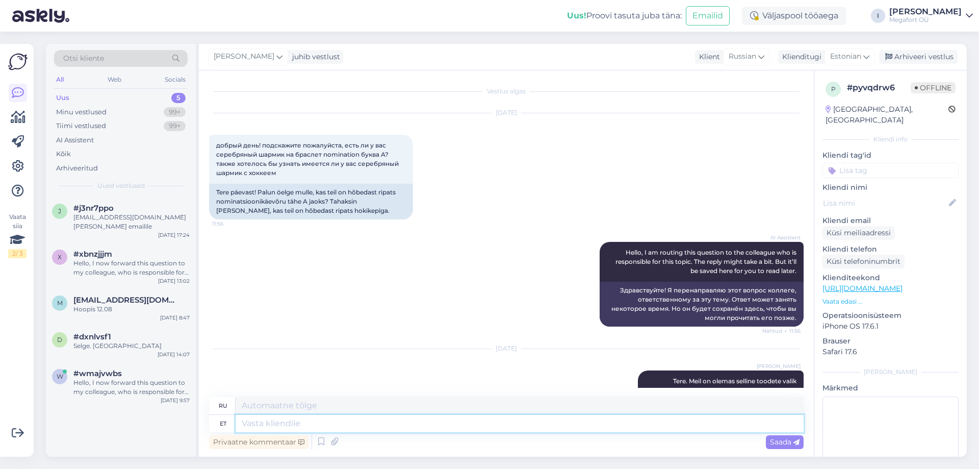
scroll to position [33, 0]
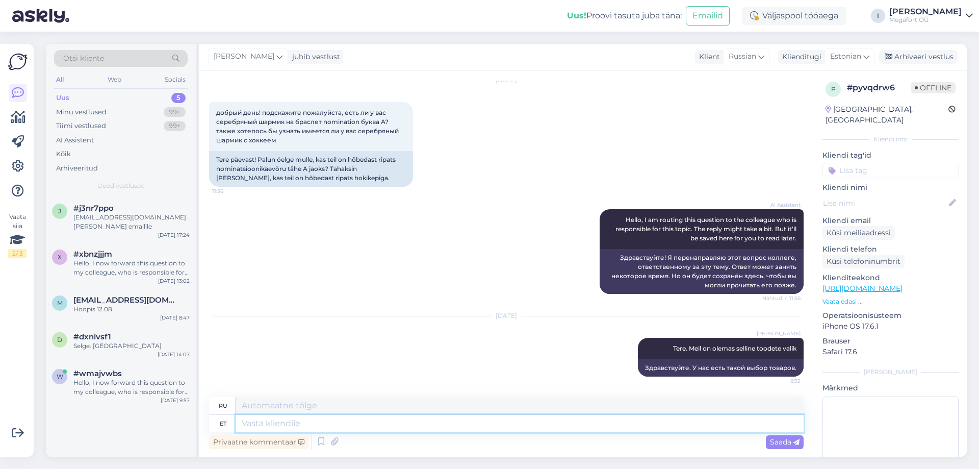
paste textarea "[URL][DOMAIN_NAME]"
type textarea "[URL][DOMAIN_NAME]"
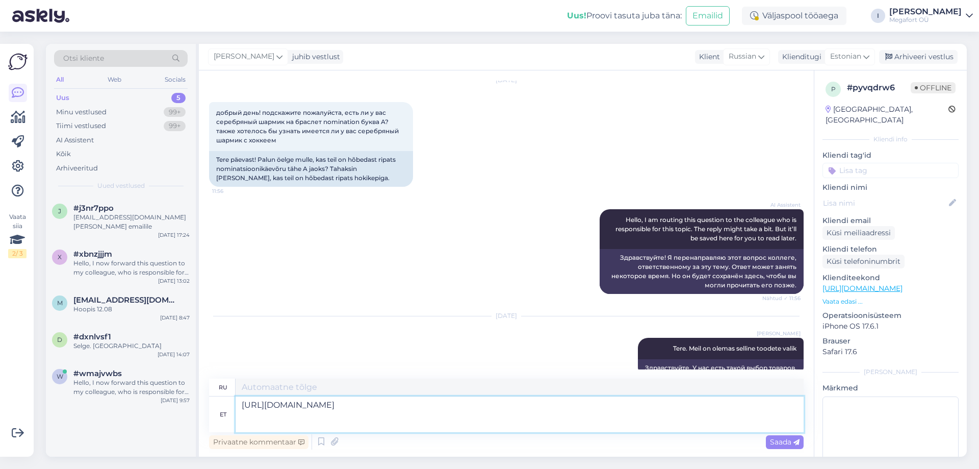
type textarea "[URL][DOMAIN_NAME] *1m011m8*_up* MQ.. *_ga*NDI2OTAxOTE2LjE3NTU4NjYzMDA.*_ga_SG6…"
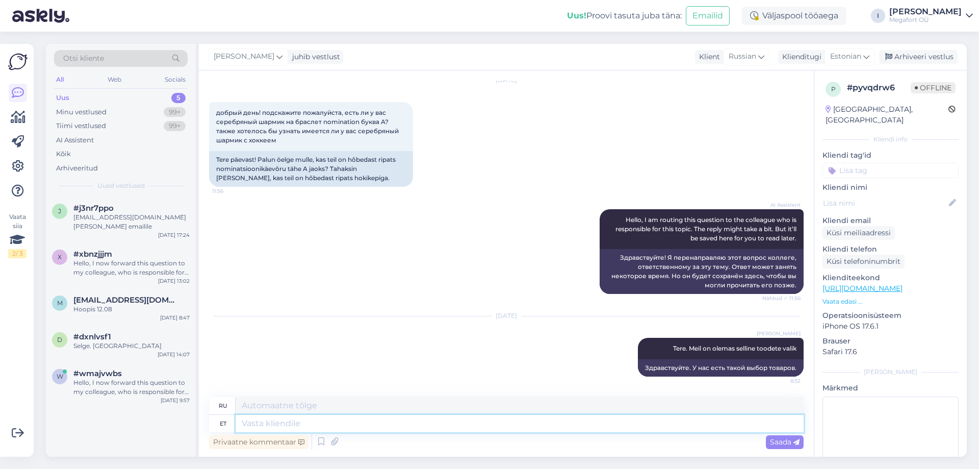
scroll to position [167, 0]
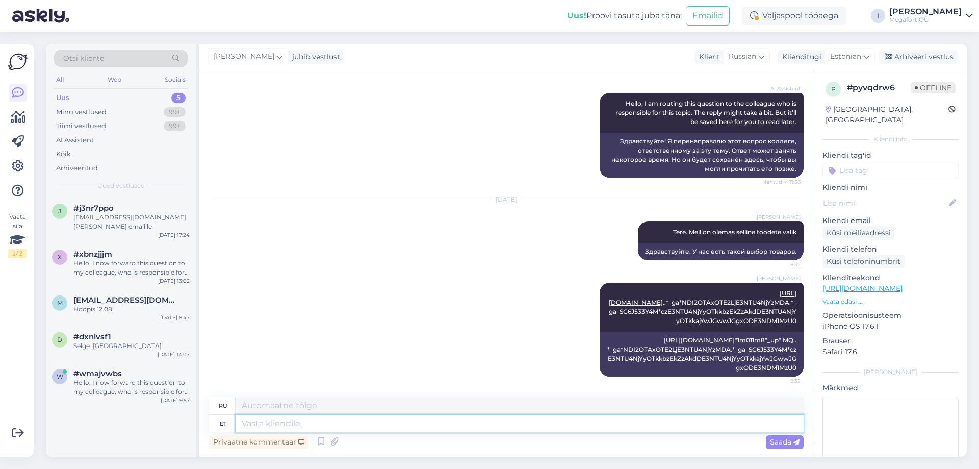
paste textarea "[URL][DOMAIN_NAME]"
type textarea "[URL][DOMAIN_NAME]"
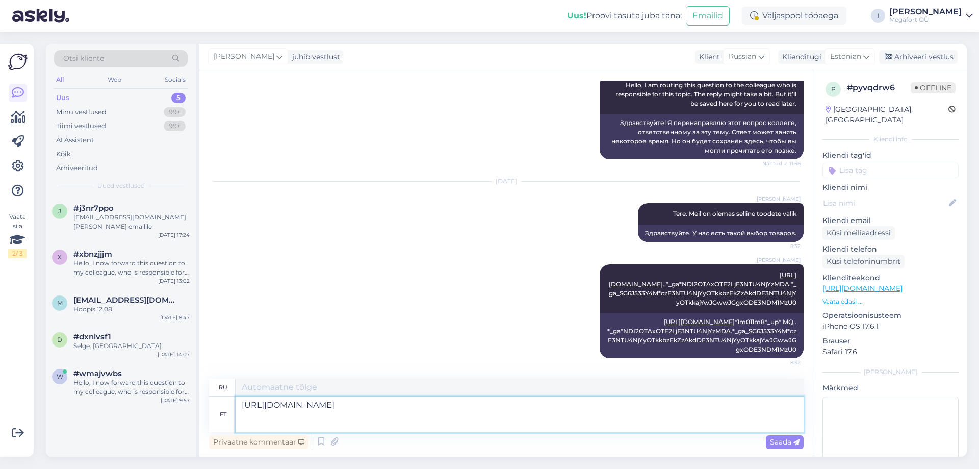
type textarea "[URL][DOMAIN_NAME] *1m011m8*_up* MQ.. *_ga*NDI2OTAxOTE2LjE3NTU4NjYzMDA.*_ga_SG6…"
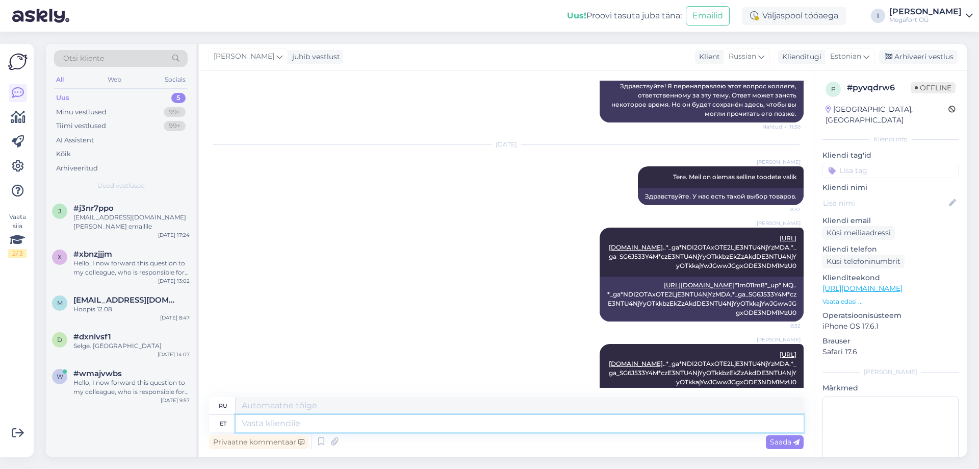
scroll to position [302, 0]
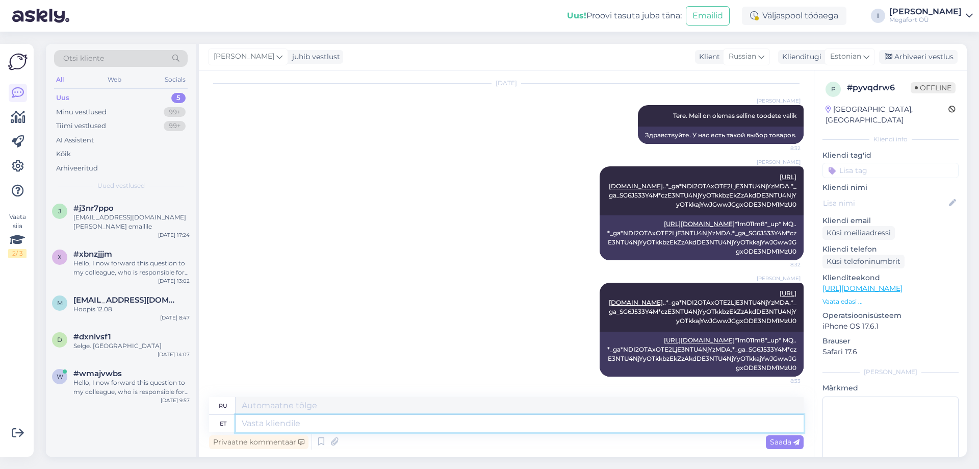
paste textarea "[URL][DOMAIN_NAME]"
type textarea "[URL][DOMAIN_NAME]"
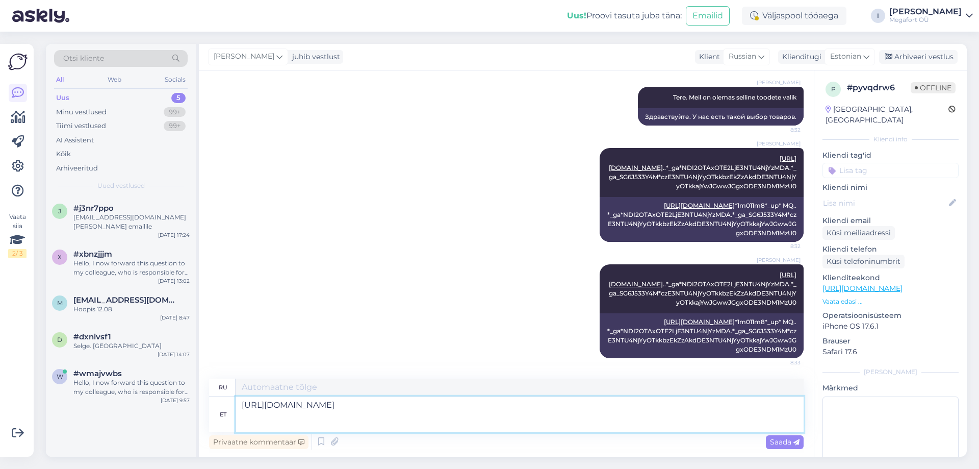
type textarea "[URL][DOMAIN_NAME] *1mjnnas*_up* MQ.. *_ga*NDI2OTAxOTE2LjE3NTU4NjYzMDA.*_ga_SG6…"
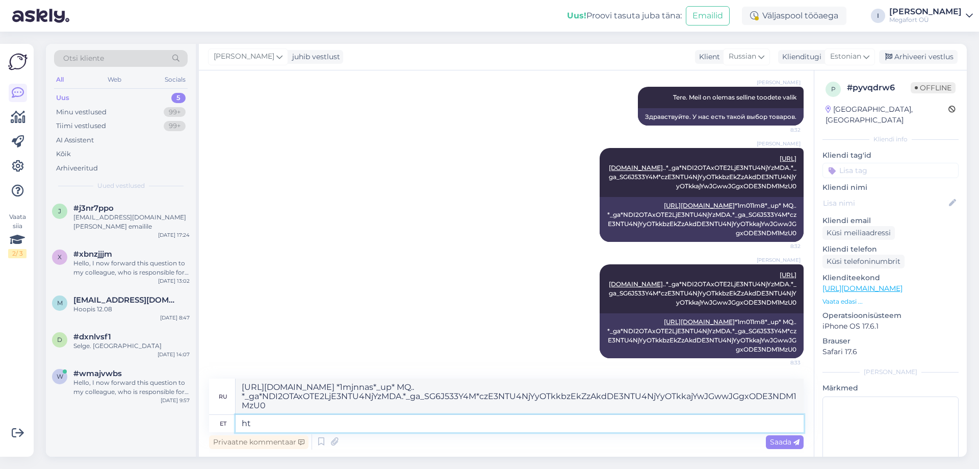
type textarea "h"
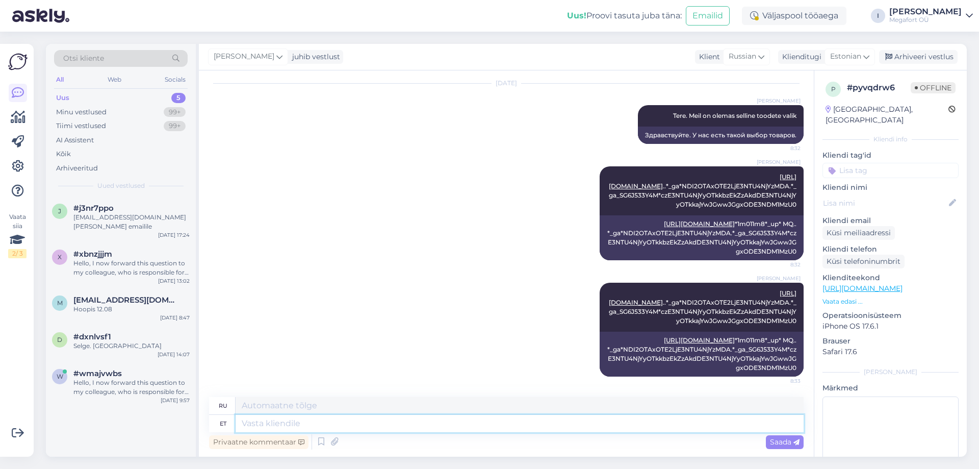
paste textarea "[URL][DOMAIN_NAME]"
type textarea "[URL][DOMAIN_NAME]"
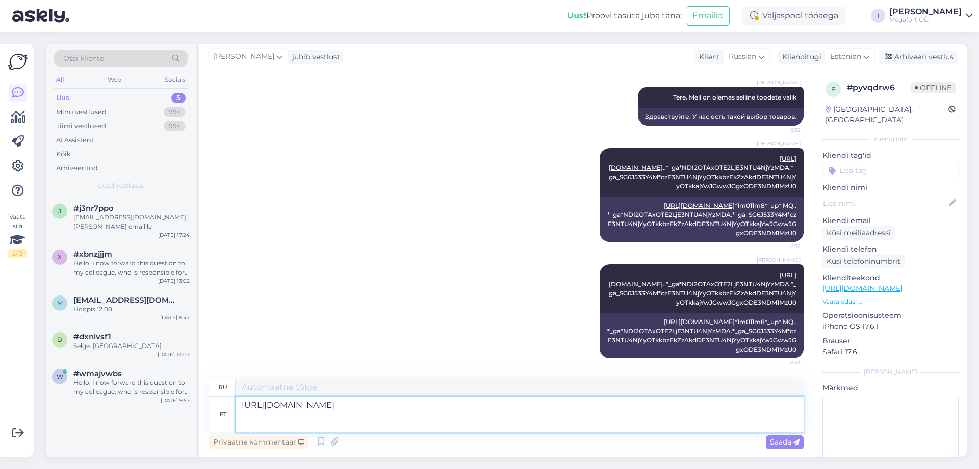
type textarea "[URL][DOMAIN_NAME] *1mjnnas*_up* MQ.. *_ga*NDI2OTAxOTE2LjE3NTU4NjYzMDA.*_ga_SG6…"
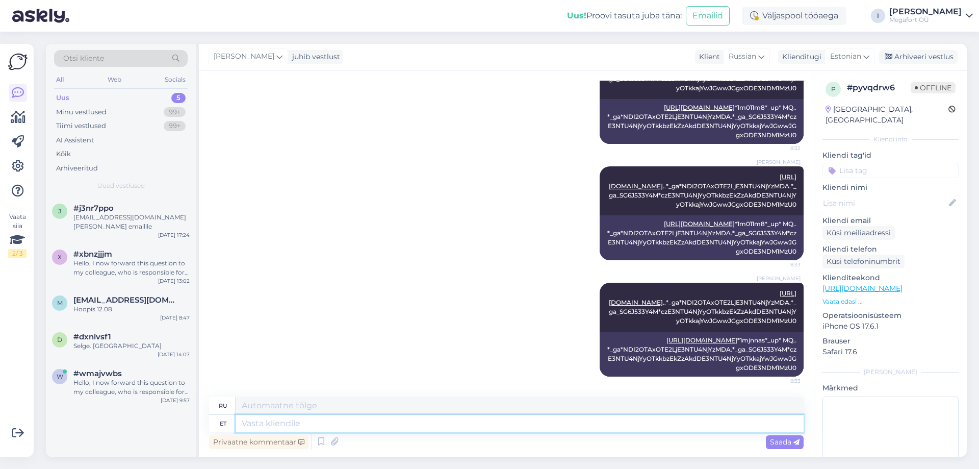
paste textarea "[URL][DOMAIN_NAME]"
type textarea "[URL][DOMAIN_NAME]"
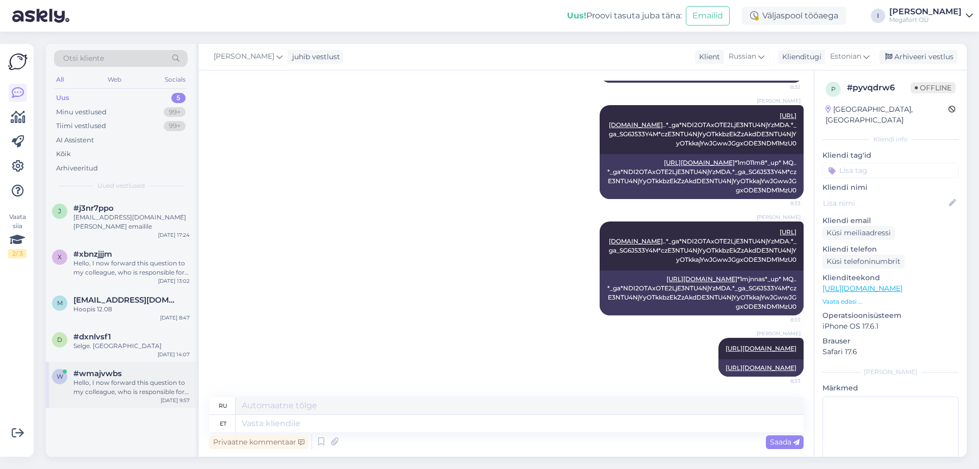
click at [138, 376] on div "#wmajvwbs" at bounding box center [131, 373] width 116 height 9
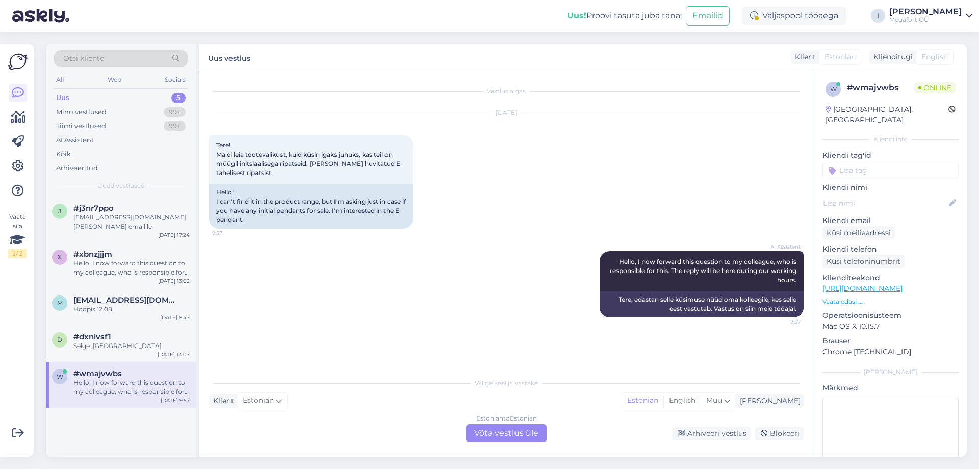
click at [488, 429] on div "Estonian to Estonian Võta vestlus üle" at bounding box center [506, 433] width 81 height 18
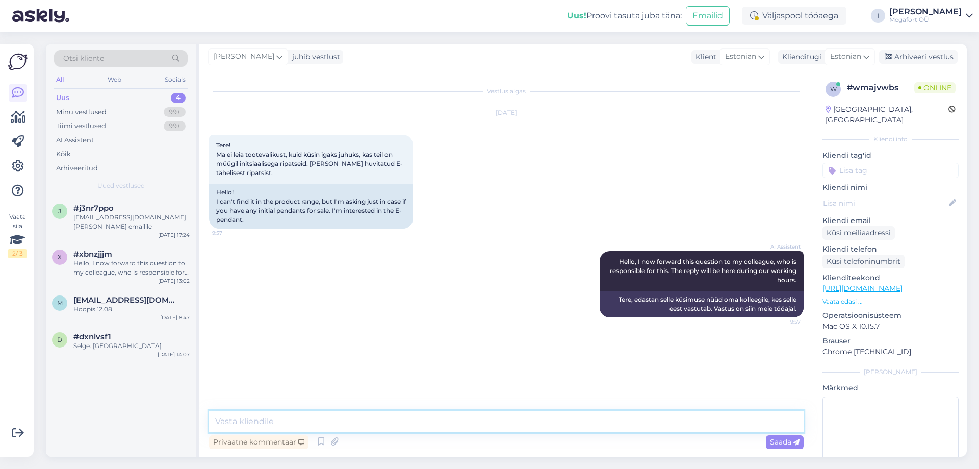
click at [433, 427] on textarea at bounding box center [506, 420] width 594 height 21
type textarea "t"
type textarea "Tere"
type textarea "Meil on valikus ripatseid E tähega"
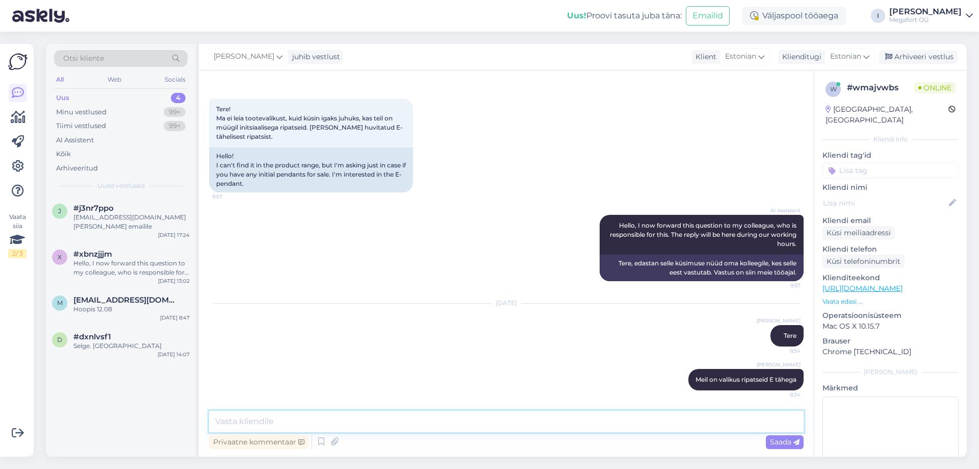
type textarea "j"
type textarea "kohe saadan mõned lingid"
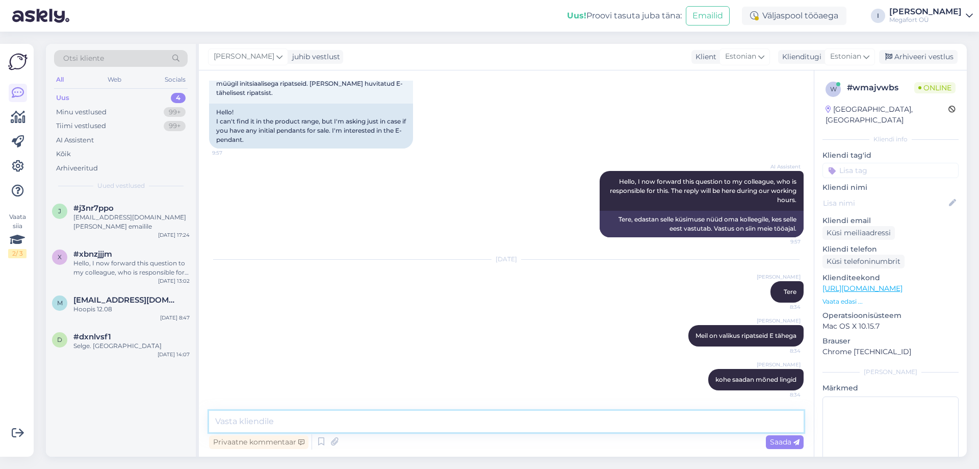
paste textarea "[URL][DOMAIN_NAME]"
type textarea "[URL][DOMAIN_NAME]"
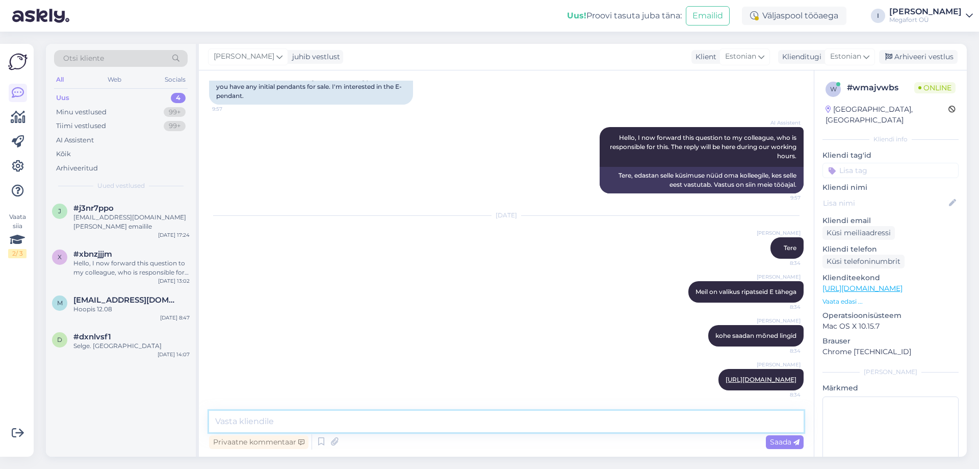
paste textarea "[URL][DOMAIN_NAME]"
type textarea "[URL][DOMAIN_NAME]"
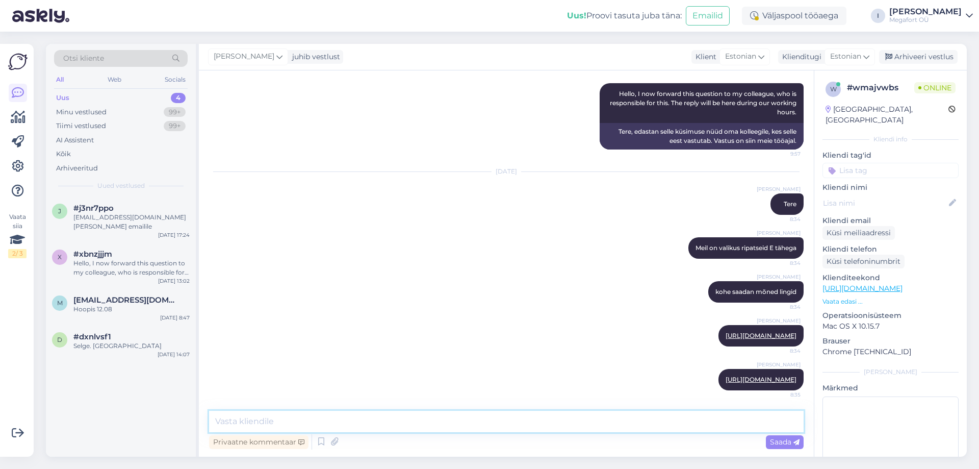
paste textarea "[URL][DOMAIN_NAME]"
type textarea "[URL][DOMAIN_NAME]"
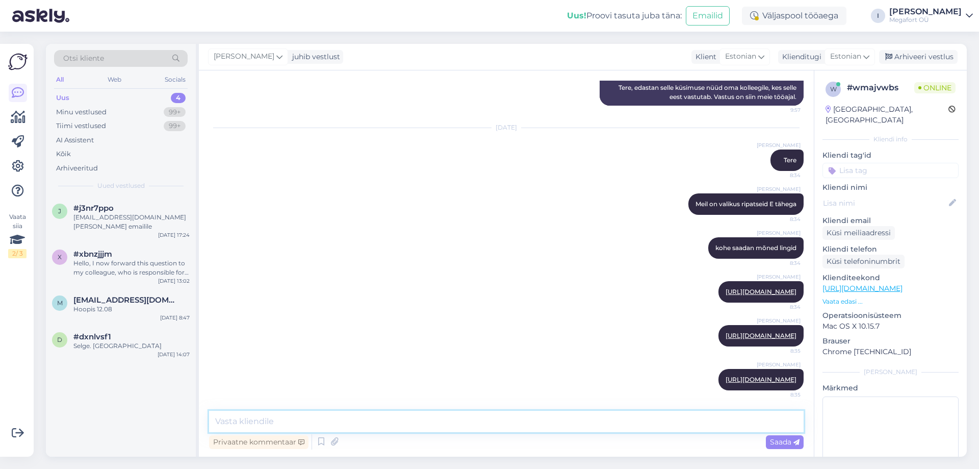
paste textarea "[URL][DOMAIN_NAME]"
type textarea "[URL][DOMAIN_NAME]"
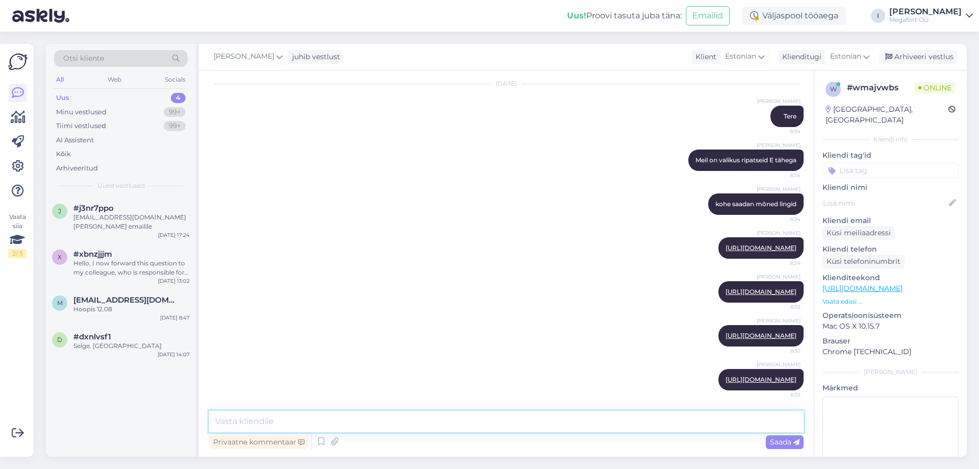
paste textarea "[URL][DOMAIN_NAME]"
type textarea "[URL][DOMAIN_NAME]"
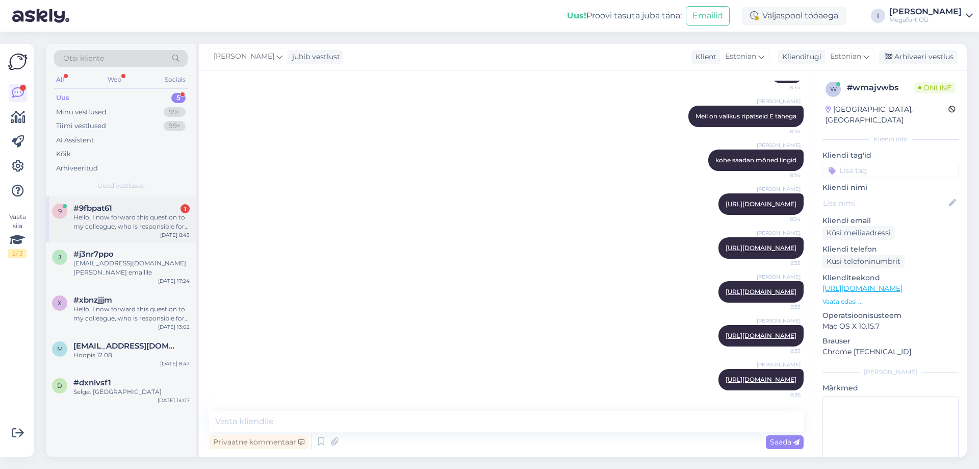
click at [116, 225] on div "Hello, I now forward this question to my colleague, who is responsible for this…" at bounding box center [131, 222] width 116 height 18
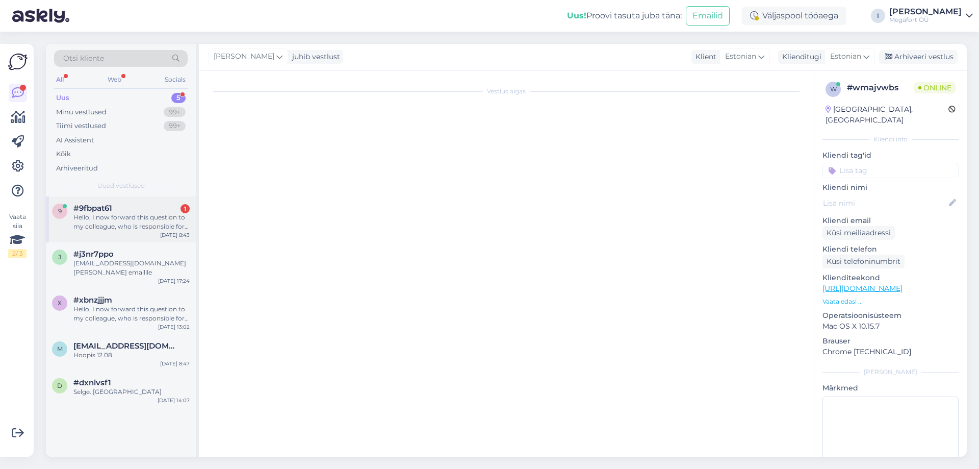
scroll to position [0, 0]
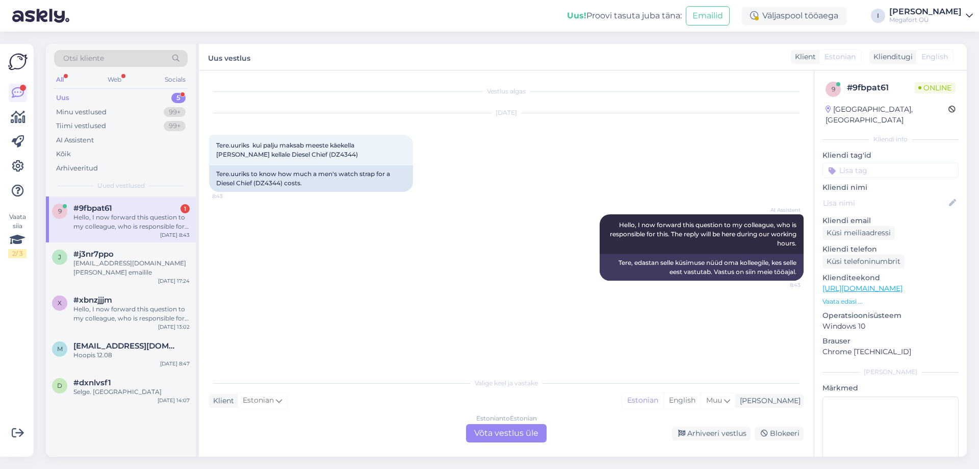
click at [495, 439] on div "Estonian to Estonian Võta vestlus üle" at bounding box center [506, 433] width 81 height 18
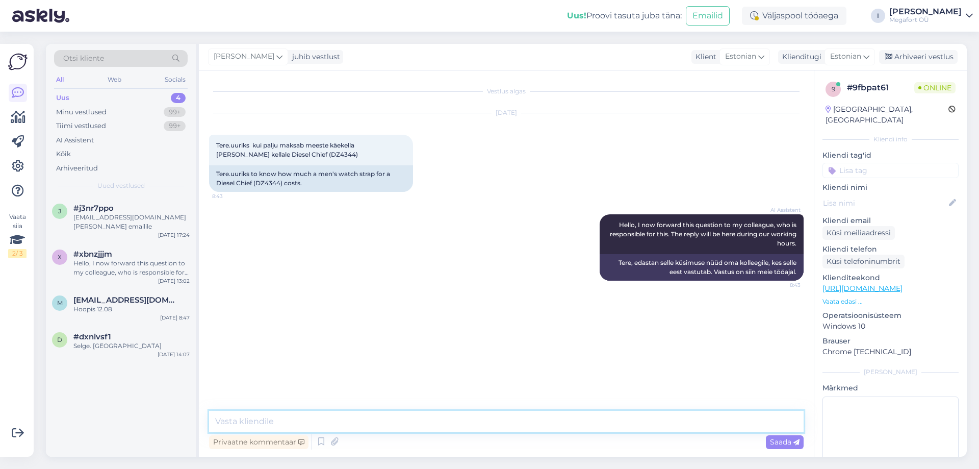
click at [385, 424] on textarea at bounding box center [506, 420] width 594 height 21
type textarea "Tere. Palun esitada päring e-kirja [PERSON_NAME] aadressile: [EMAIL_ADDRESS][DO…"
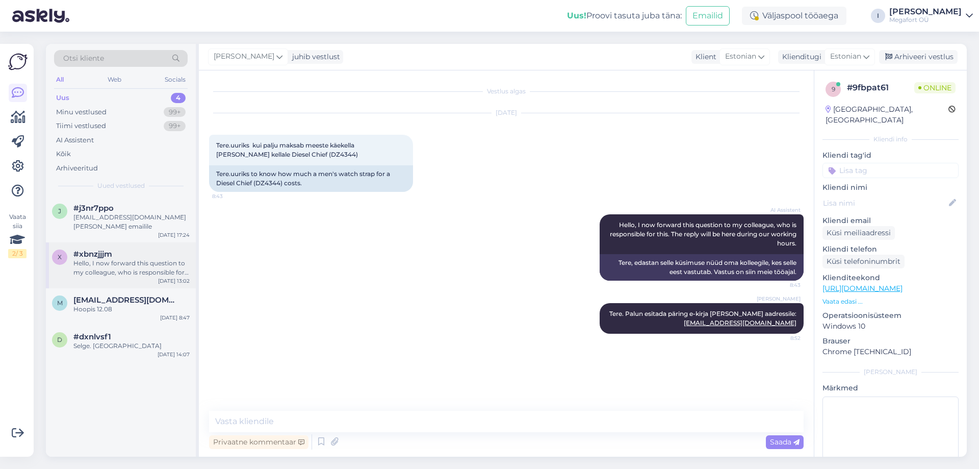
click at [112, 262] on div "Hello, I now forward this question to my colleague, who is responsible for this…" at bounding box center [131, 267] width 116 height 18
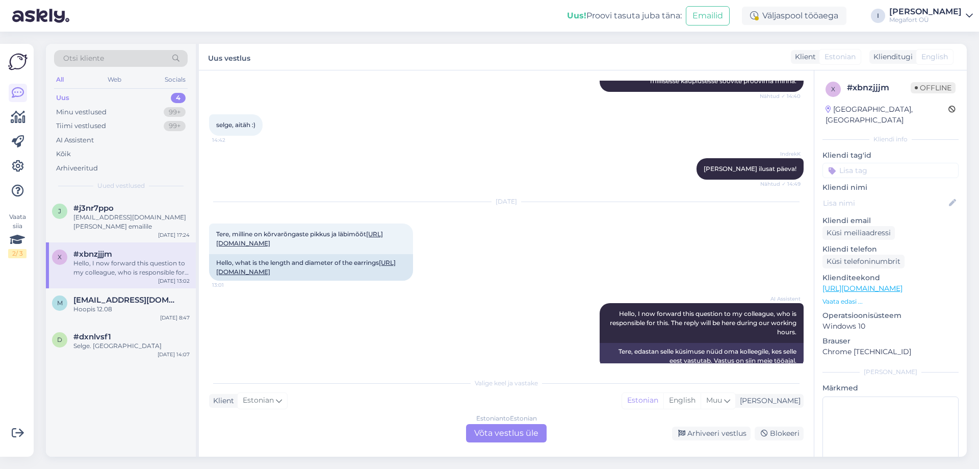
scroll to position [204, 0]
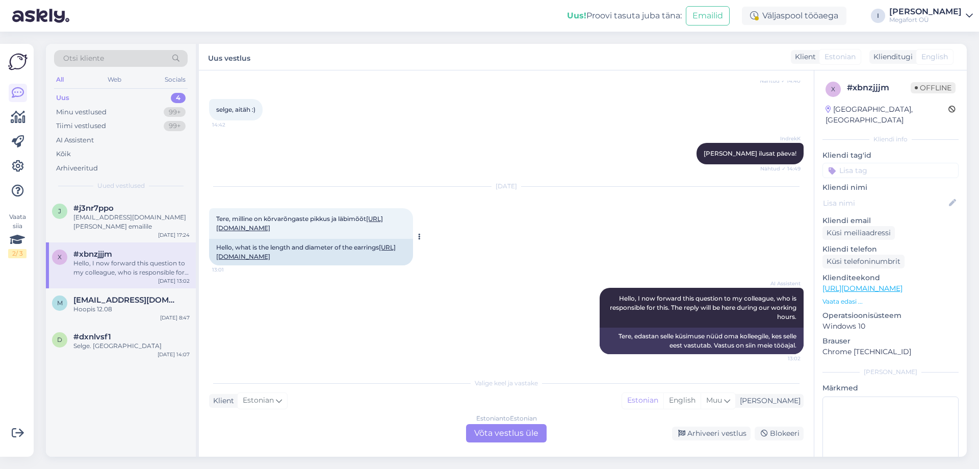
click at [322, 227] on link "[URL][DOMAIN_NAME]" at bounding box center [299, 223] width 167 height 17
click at [490, 439] on div "Estonian to Estonian Võta vestlus üle" at bounding box center [506, 433] width 81 height 18
